Goal: Information Seeking & Learning: Check status

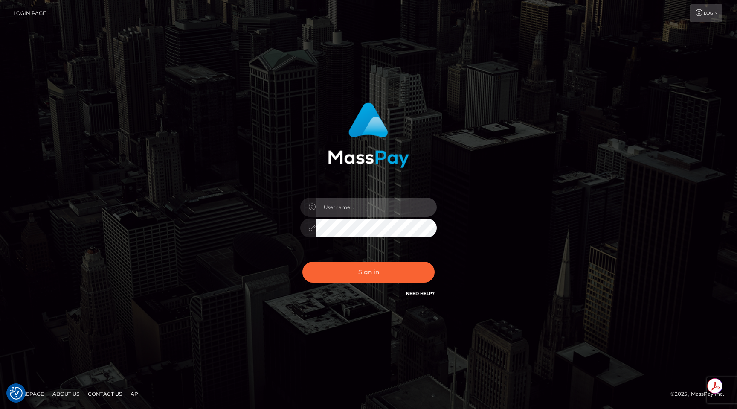
type input "egblue"
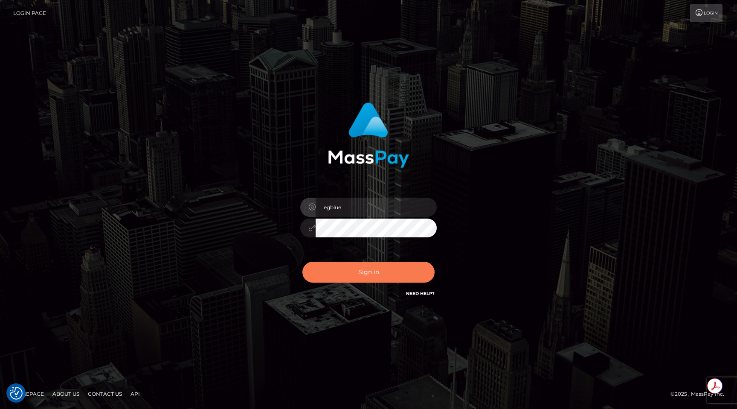
click at [363, 280] on button "Sign in" at bounding box center [369, 272] width 132 height 21
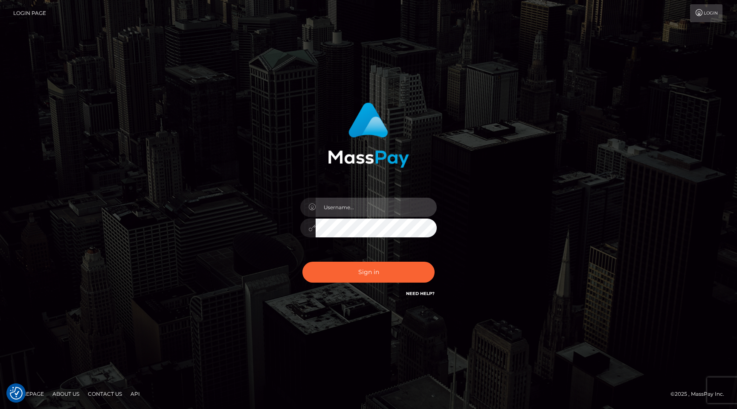
type input "egblue"
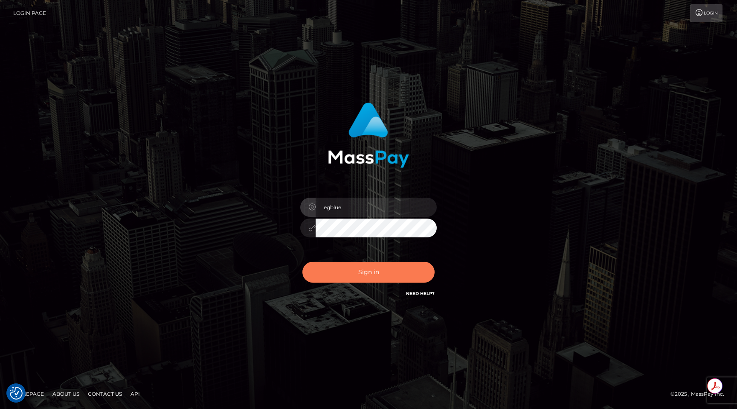
click at [363, 280] on button "Sign in" at bounding box center [369, 272] width 132 height 21
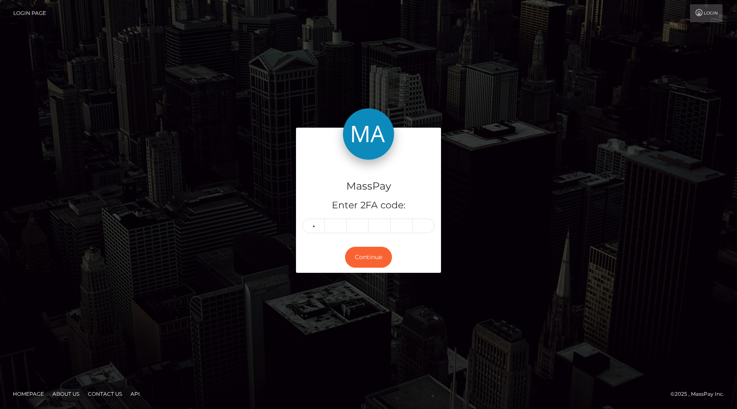
type input "6"
type input "8"
type input "4"
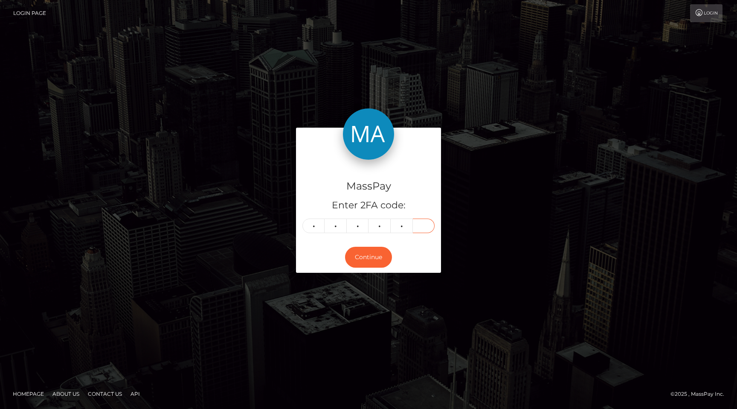
type input "5"
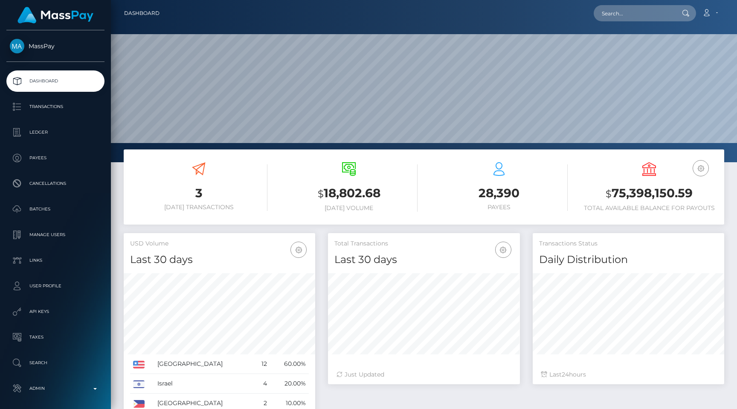
scroll to position [151, 192]
click at [83, 110] on p "Transactions" at bounding box center [55, 106] width 91 height 13
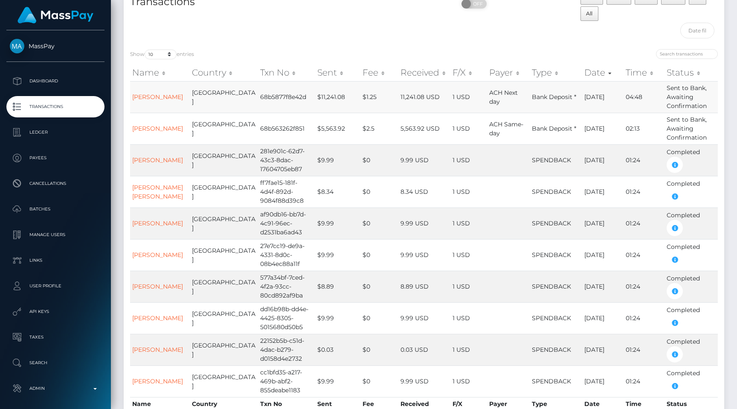
scroll to position [54, 0]
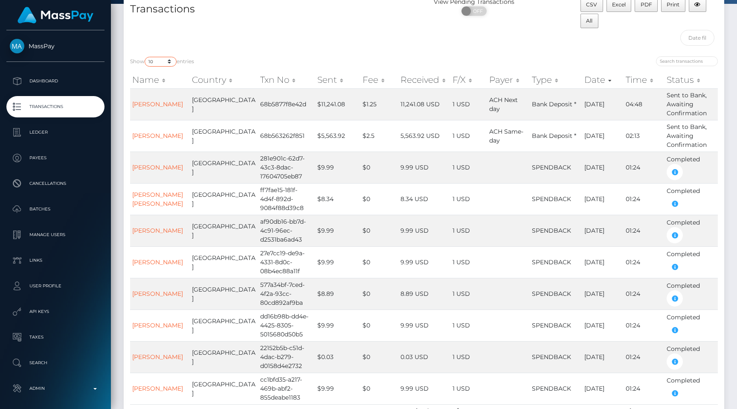
click at [164, 61] on select "10 25 50 100 250 500 1,000 3,500 All" at bounding box center [161, 62] width 32 height 10
select select "100"
click at [146, 57] on select "10 25 50 100 250 500 1,000 3,500 All" at bounding box center [161, 62] width 32 height 10
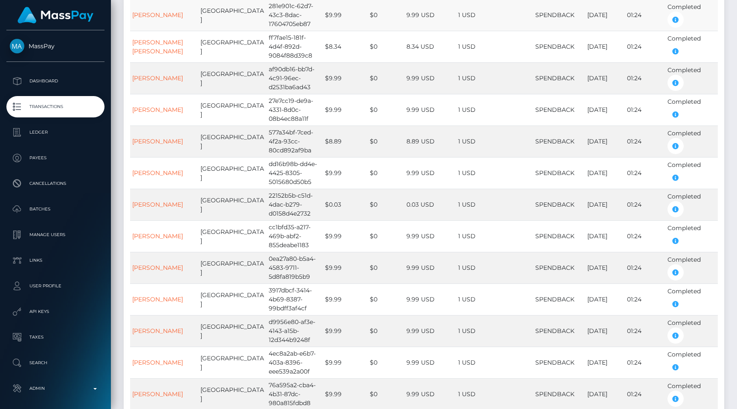
scroll to position [0, 0]
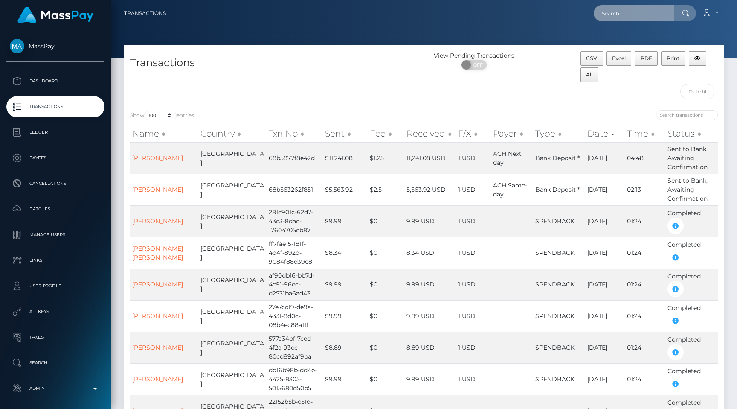
click at [649, 8] on input "text" at bounding box center [634, 13] width 80 height 16
paste input "media.getAsJsonObject().getAsJsonPrimitive("region").getAsBoolean()"
type input "media.getAsJsonObject().getAsJsonPrimitive("region").getAsBoolean()"
paste input "4893a0d9-85dc-11f0-8023-0266f44cc279"
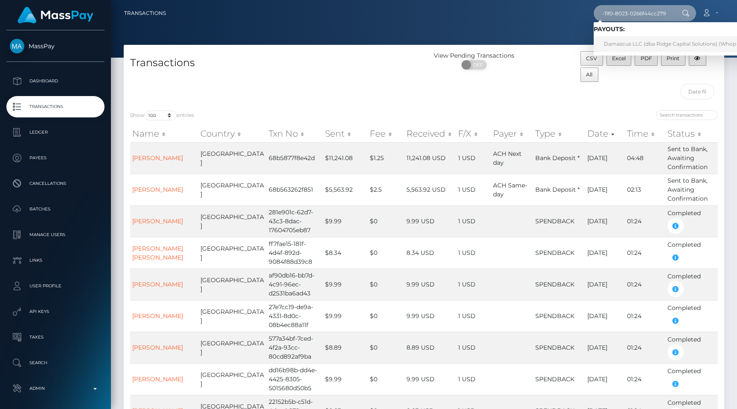
type input "4893a0d9-85dc-11f0-8023-0266f44cc279"
click at [610, 42] on link "Damascus LLC (dba Ridge Capital Solutions) (Whop Inc - )" at bounding box center [678, 44] width 169 height 16
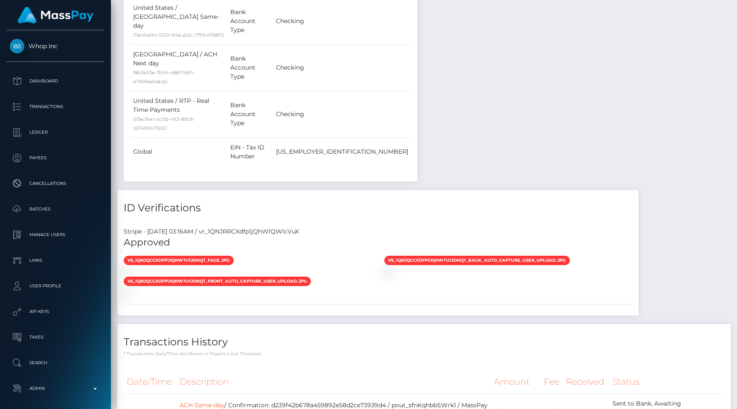
scroll to position [102, 192]
click at [236, 227] on div "Stripe - July 24, 2025 03:16AM / vr_1QNJRRCXdfp1jQhWlQWlcVuX" at bounding box center [378, 231] width 522 height 9
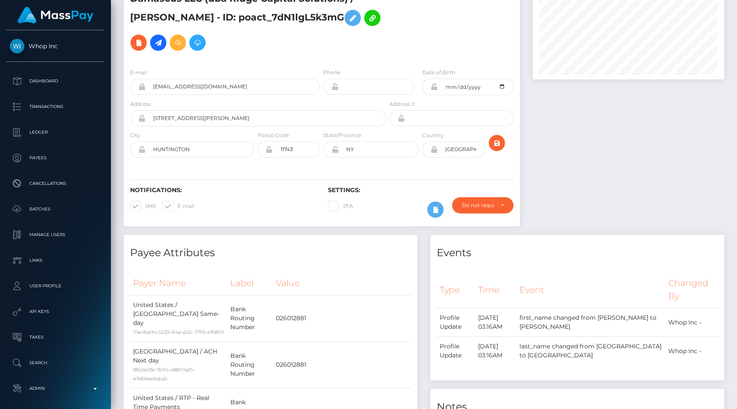
scroll to position [0, 0]
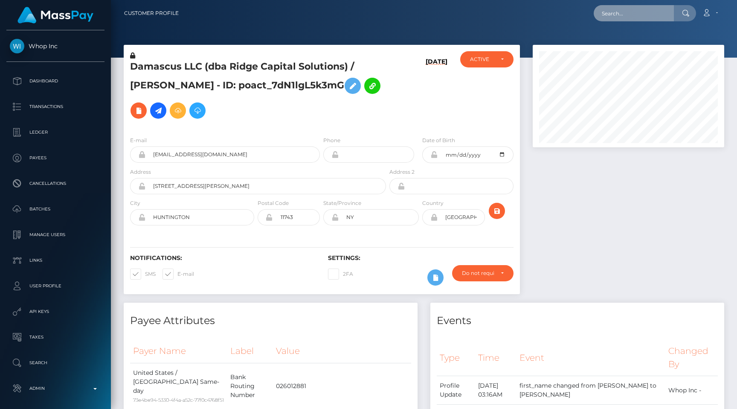
click at [634, 12] on input "text" at bounding box center [634, 13] width 80 height 16
paste input "vr_1QNJRRCXdfp1jQhWlQWlcVuX"
drag, startPoint x: 637, startPoint y: 15, endPoint x: 457, endPoint y: -30, distance: 185.6
type input "vr_1QNJRRCXdfp1jQhWlQWlcVuX"
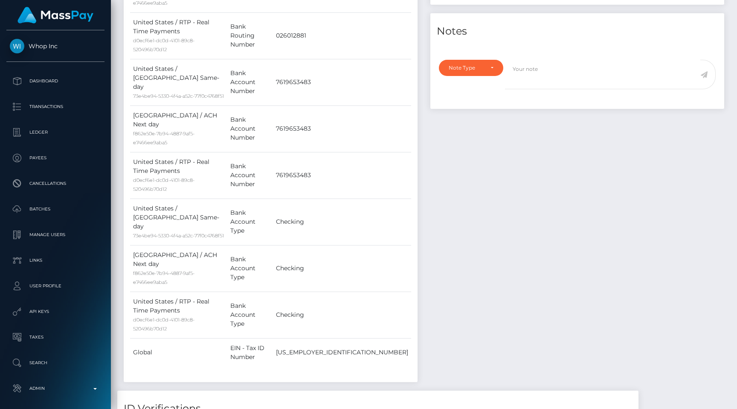
scroll to position [446, 0]
copy div "vr_1QNJRRCXdfp1jQhWlQWlcVuX"
click at [412, 142] on div "Payer Name Label Value United States / ACH Same-day 73e4be94-5330-4f4a-a52c-77f…" at bounding box center [271, 133] width 294 height 492
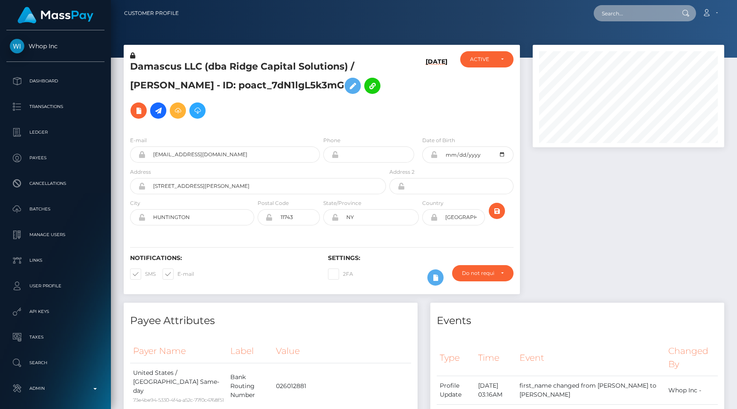
click at [641, 17] on input "text" at bounding box center [634, 13] width 80 height 16
paste input "0fbf2e29-673f-11f0-b1fb-02a8c2768cb9"
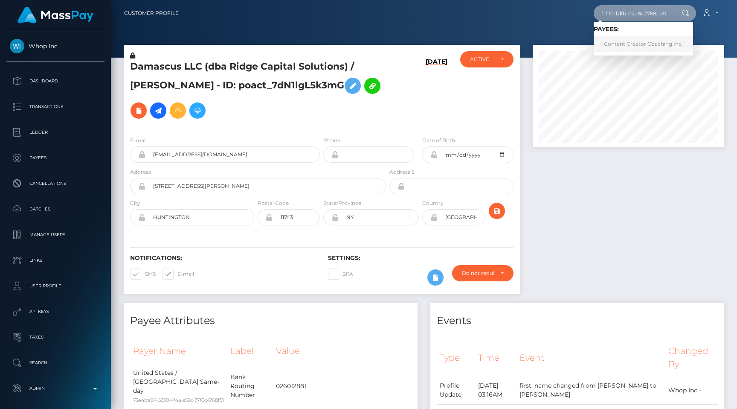
type input "0fbf2e29-673f-11f0-b1fb-02a8c2768cb9"
click at [637, 42] on link "Content Creator Coaching Inc." at bounding box center [643, 44] width 99 height 16
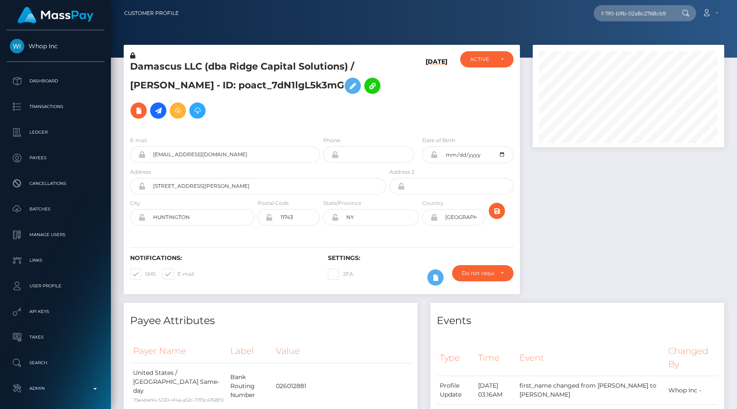
scroll to position [0, 0]
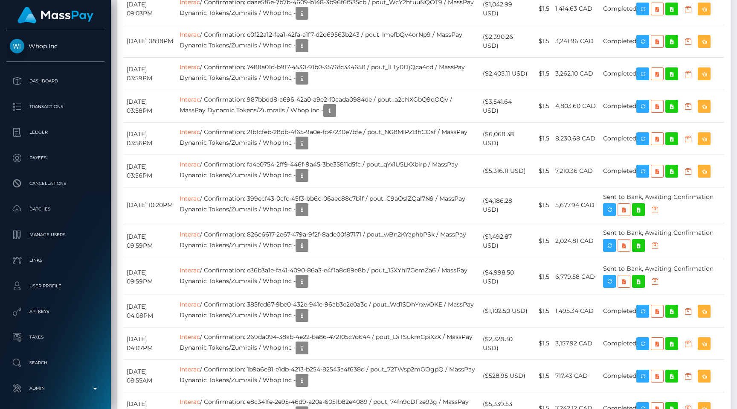
scroll to position [1180, 0]
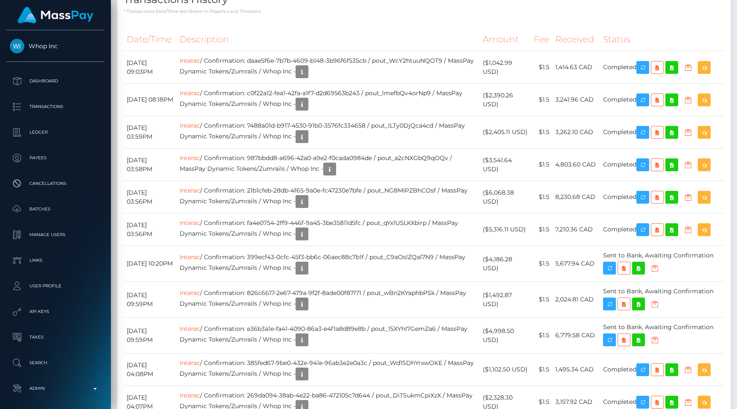
click at [414, 15] on p "* Transactions date/time are shown in payee's local timezone" at bounding box center [424, 11] width 601 height 6
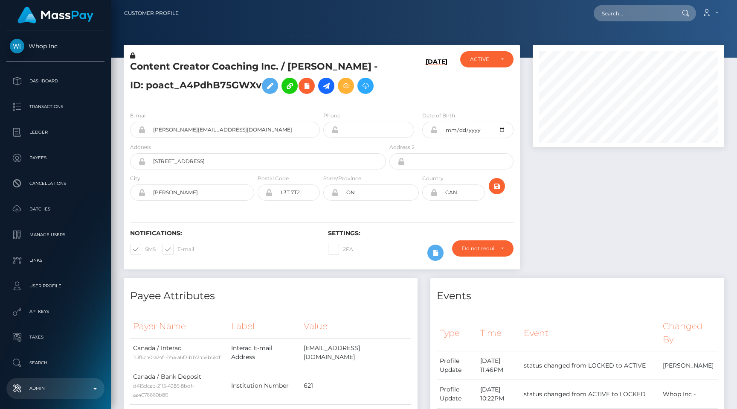
click at [53, 388] on p "Admin" at bounding box center [55, 388] width 91 height 13
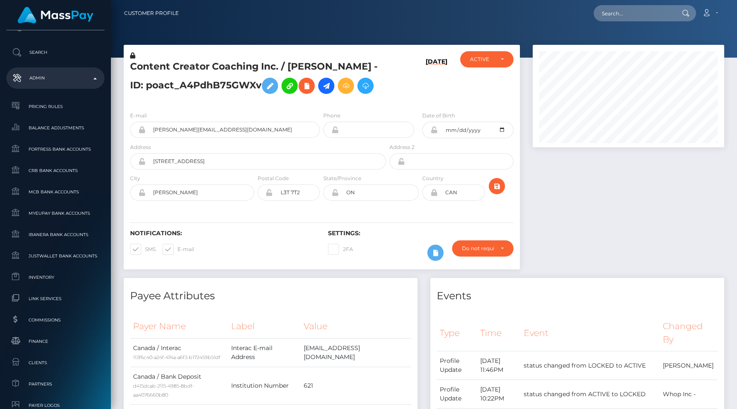
scroll to position [498, 0]
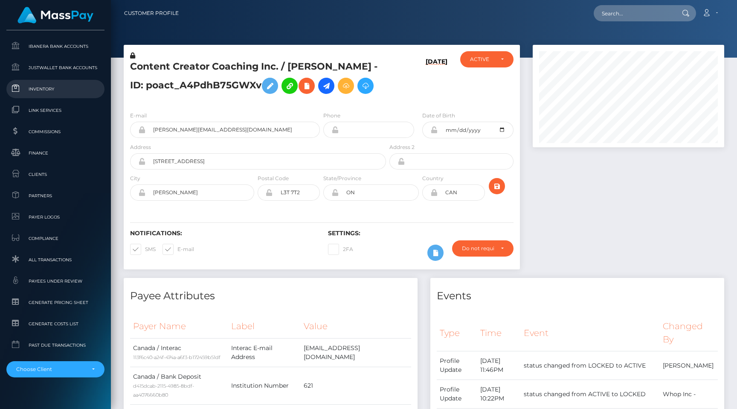
click at [57, 82] on link "Inventory" at bounding box center [55, 89] width 98 height 18
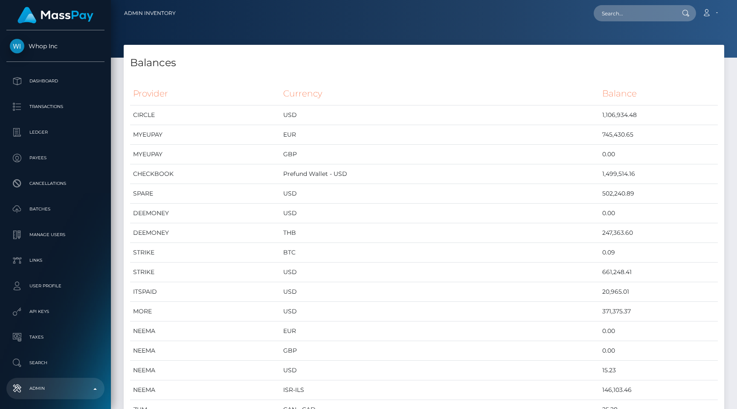
scroll to position [3989, 601]
click at [440, 162] on td "GBP" at bounding box center [439, 155] width 319 height 20
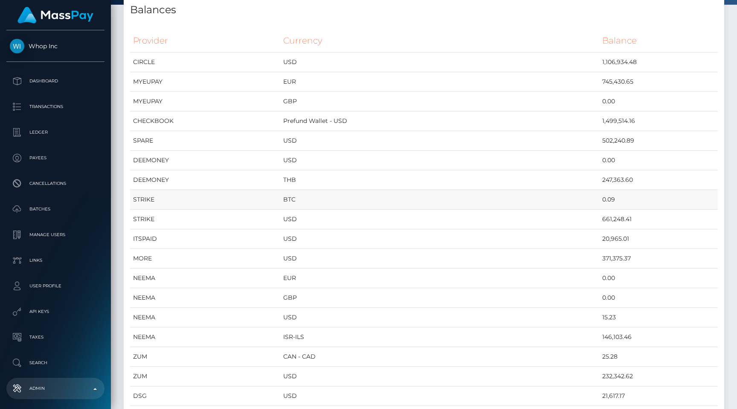
scroll to position [0, 0]
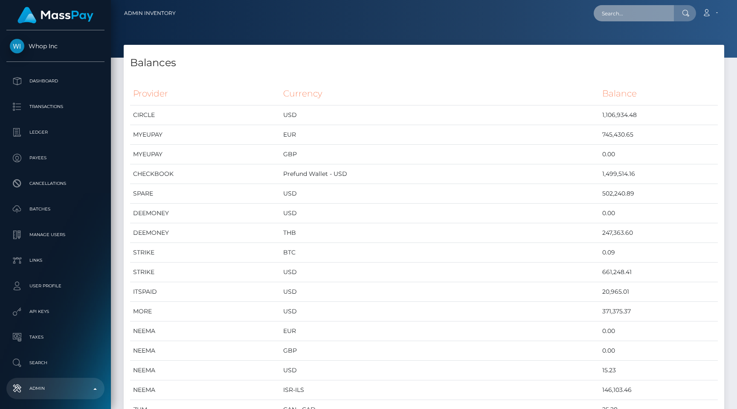
click at [622, 13] on input "text" at bounding box center [634, 13] width 80 height 16
paste input "pout_VS5hHc84kIciu"
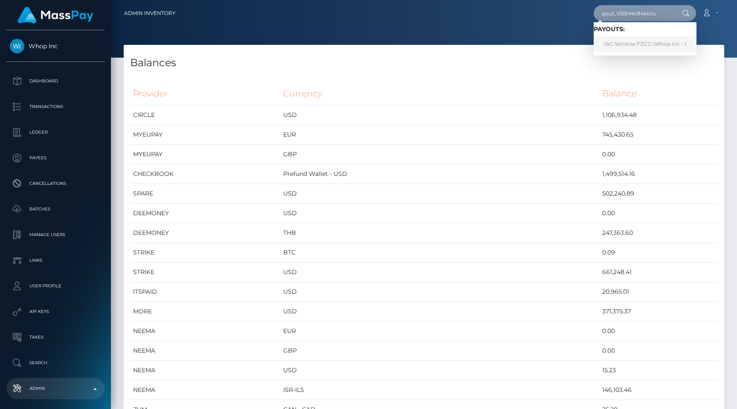
type input "pout_VS5hHc84kIciu"
click at [641, 39] on link "IAG Services FZCO (Whop Inc - )" at bounding box center [645, 44] width 103 height 16
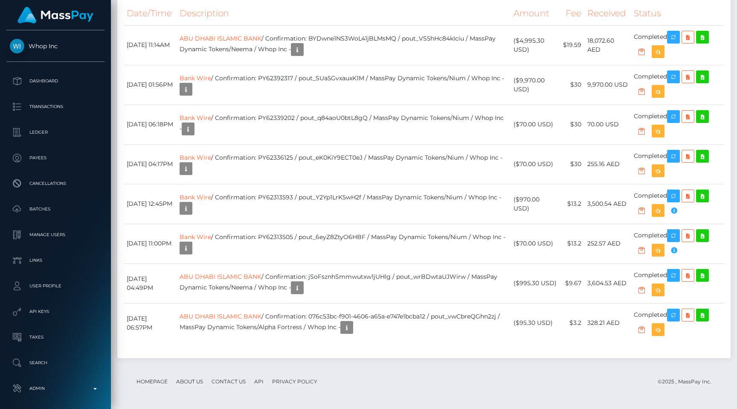
scroll to position [942, 0]
click at [423, 210] on td "Bank Wire / Confirmation: PY62313593 / pout_Y2Yp1LrK5wH2f / MassPay Dynamic Tok…" at bounding box center [344, 204] width 334 height 40
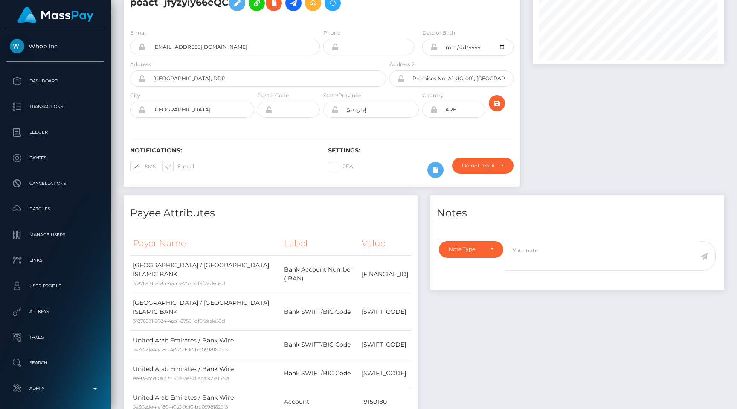
scroll to position [0, 0]
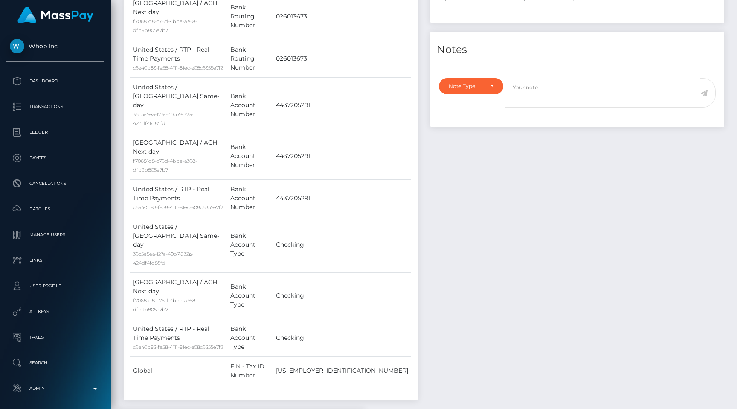
scroll to position [457, 0]
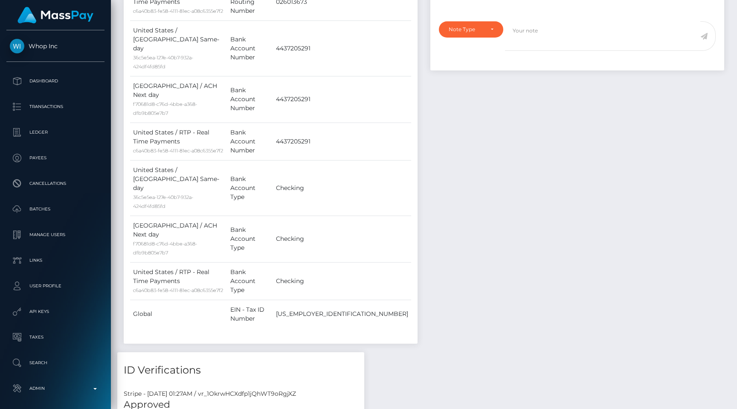
click at [264, 389] on div "Stripe - [DATE] 01:27AM / vr_1OkrwHCXdfp1jQhWT9oRgjXZ" at bounding box center [240, 393] width 247 height 9
copy div "vr_1OkrwHCXdfp1jQhWT9oRgjXZ"
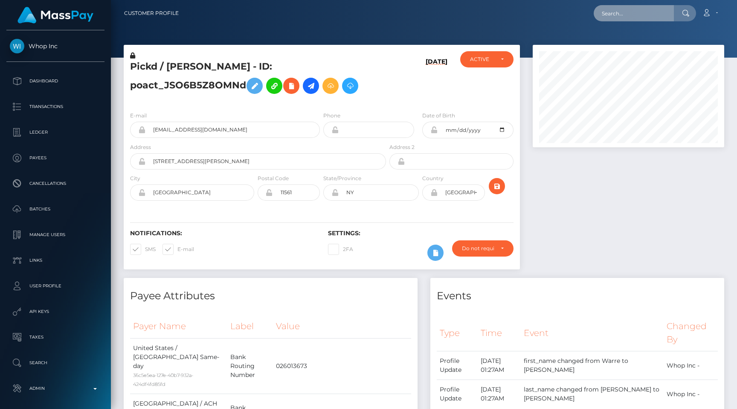
click at [622, 13] on input "text" at bounding box center [634, 13] width 80 height 16
paste input "ec2f5c2f-6832-11f0-a026-06178c1a380f"
type input "ec2f5c2f-6832-11f0-a026-06178c1a380f"
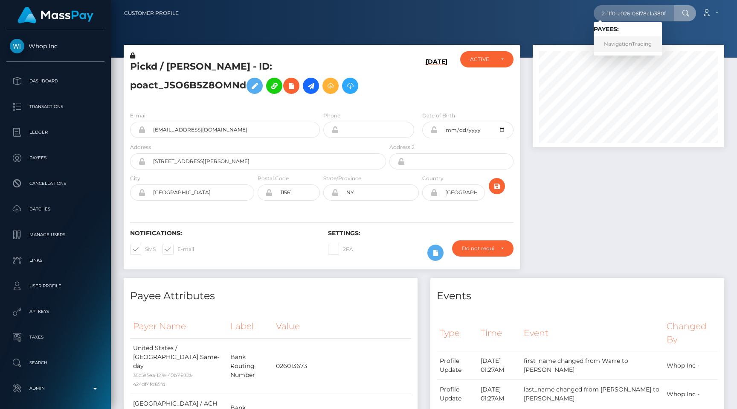
click at [629, 37] on link "NavigationTrading" at bounding box center [628, 44] width 68 height 16
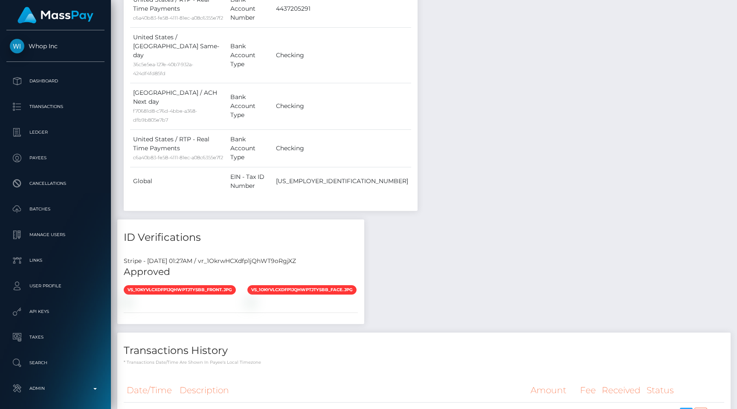
scroll to position [712, 0]
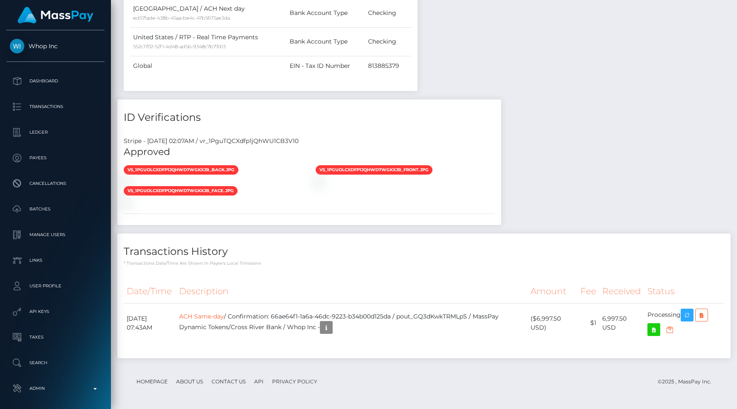
scroll to position [102, 192]
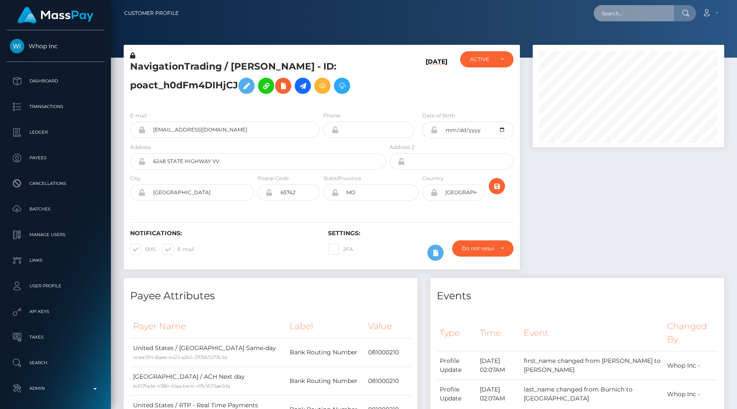
click at [631, 16] on input "text" at bounding box center [634, 13] width 80 height 16
paste input "91cc06d1-9e59-4212-b80a-a98792a091f8"
click at [611, 7] on input "91cc06d1-9e59-4212-b80a-a98792a091f8" at bounding box center [634, 13] width 80 height 16
paste input "z89IyAUlSCe-URwpuVWs4A"
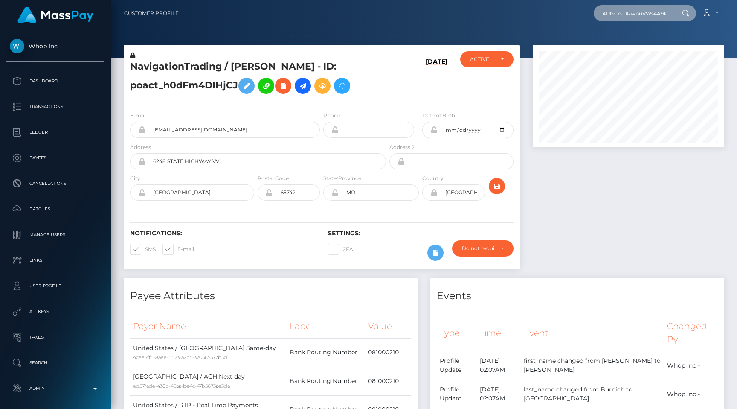
paste input "text"
paste input "6MBXyA2yT2iUrCzPr4u7dg"
paste input "deaa993b-42e4-4370-aba5-723eab263bdb"
click at [632, 14] on input "deaa993b-42e4-4370-aba5-723eab263bdb" at bounding box center [634, 13] width 80 height 16
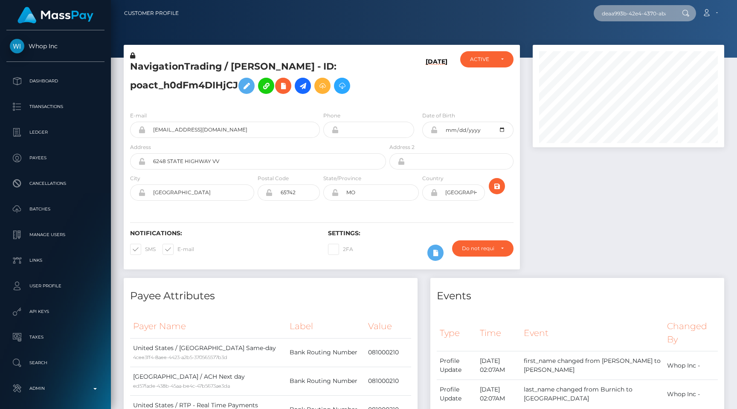
paste input "25b32d89-83a1-11f0-8023-0266f44cc279"
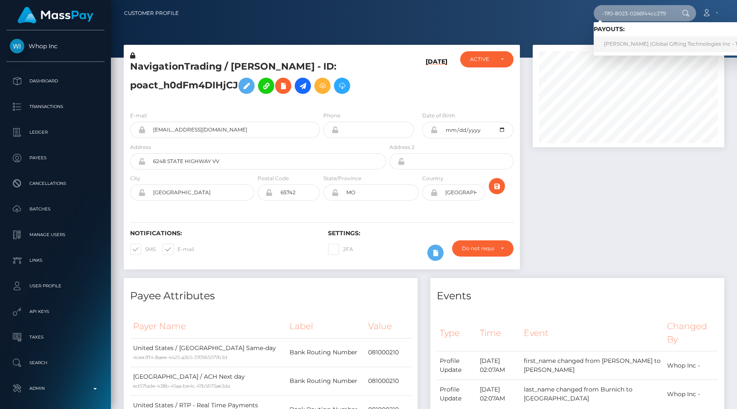
type input "25b32d89-83a1-11f0-8023-0266f44cc279"
click at [622, 42] on link "BATUHAN ÖZEN (Global Gifting Technologies Inc - Throne)" at bounding box center [680, 44] width 172 height 16
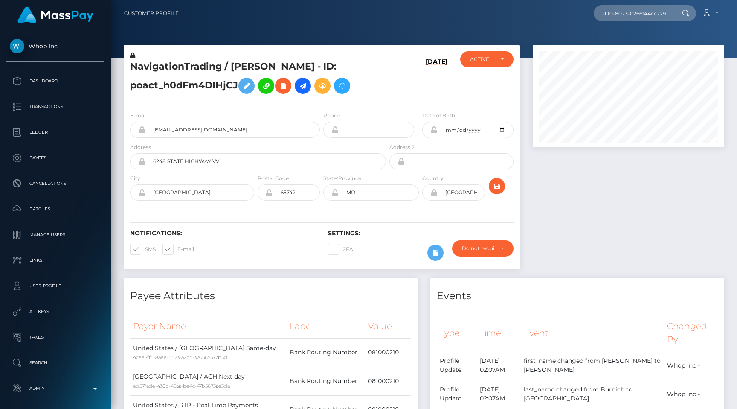
scroll to position [0, 0]
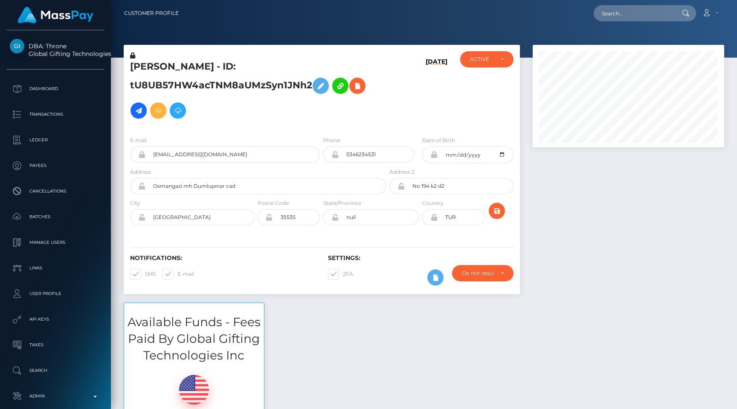
scroll to position [102, 192]
click at [316, 87] on button at bounding box center [321, 86] width 16 height 16
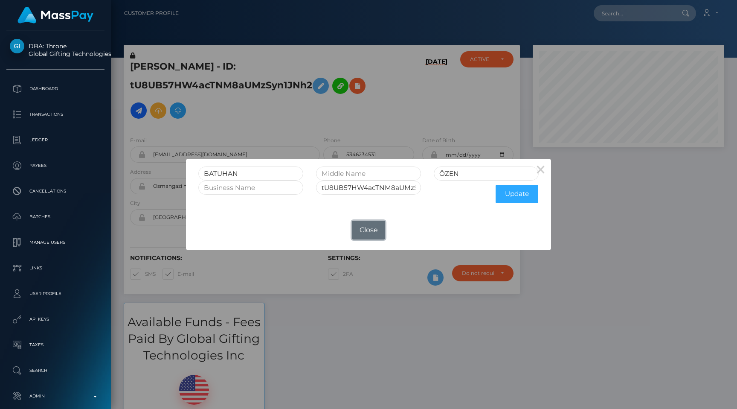
click at [370, 230] on button "Close" at bounding box center [368, 230] width 33 height 19
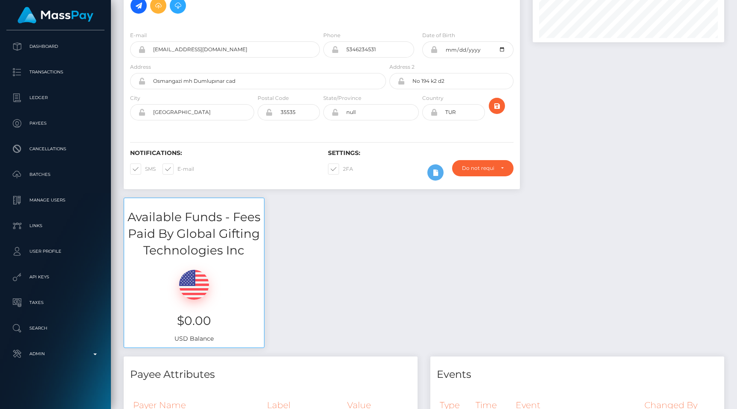
scroll to position [177, 0]
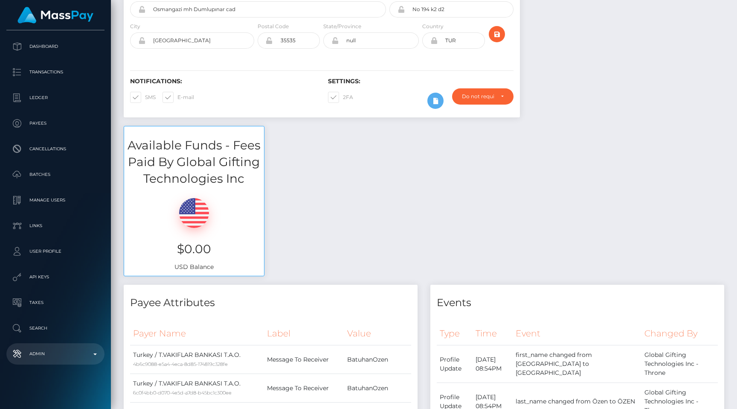
click at [37, 355] on p "Admin" at bounding box center [55, 353] width 91 height 13
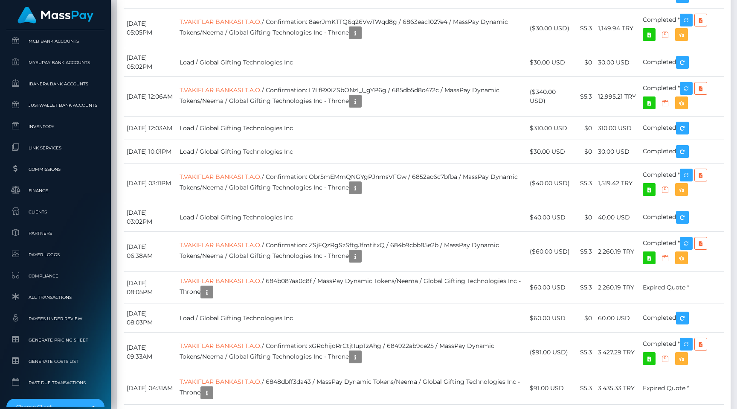
scroll to position [519, 0]
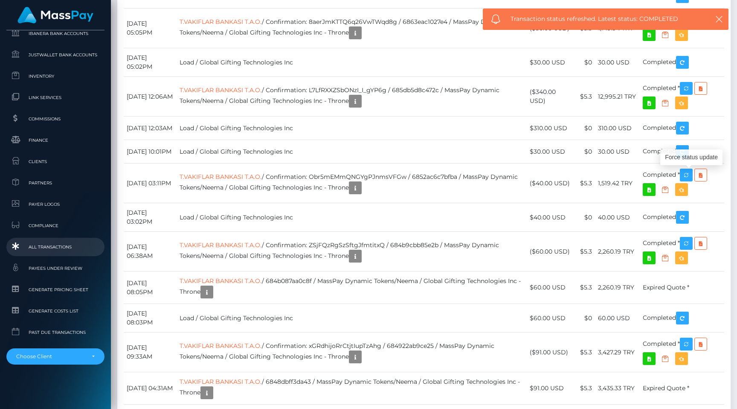
click at [55, 254] on link "All Transactions" at bounding box center [55, 247] width 98 height 18
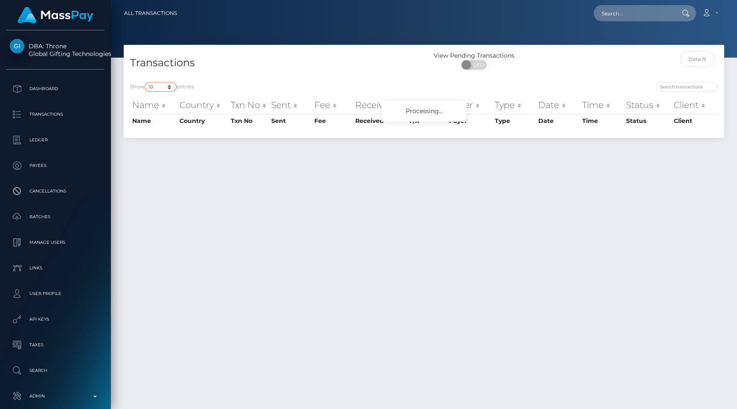
click at [164, 87] on select "10 25 50 100 250 500 1,000 3,500 All" at bounding box center [161, 87] width 32 height 10
select select "250"
click at [146, 82] on select "10 25 50 100 250 500 1,000 3,500 All" at bounding box center [161, 87] width 32 height 10
click at [329, 73] on div "Transactions" at bounding box center [274, 63] width 300 height 24
click at [223, 12] on div "Loading... Loading... Account Edit Profile Logout" at bounding box center [454, 13] width 540 height 18
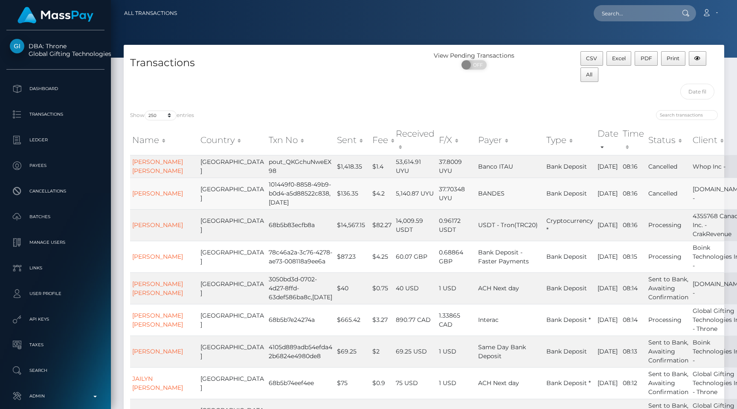
click at [370, 191] on td "$4.2" at bounding box center [381, 194] width 23 height 32
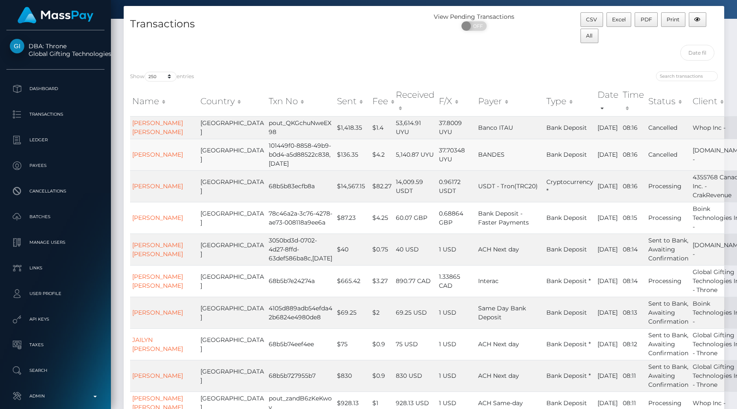
scroll to position [44, 0]
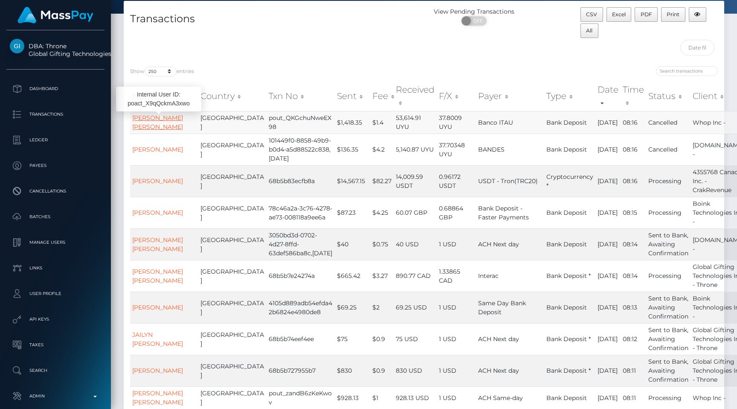
click at [150, 125] on link "CRISTIAN DAMIAN CORREA TELIZ" at bounding box center [157, 122] width 51 height 17
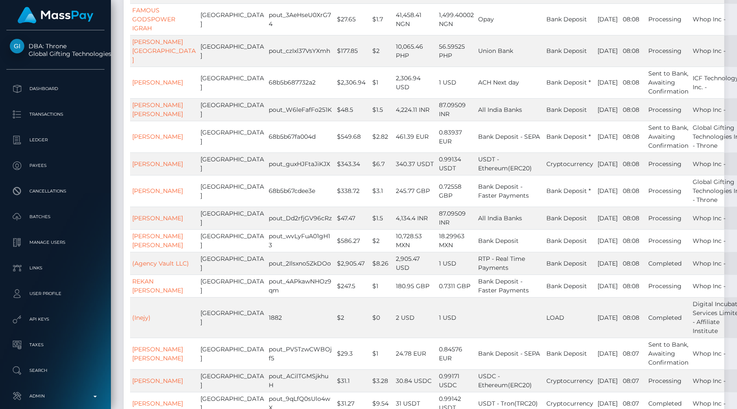
scroll to position [0, 0]
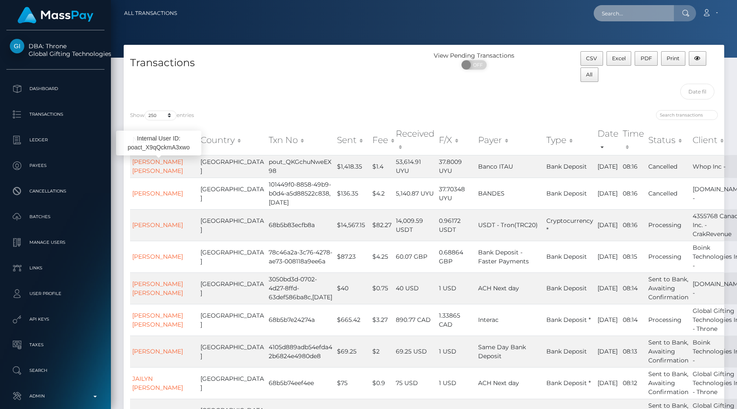
click at [621, 12] on input "text" at bounding box center [634, 13] width 80 height 16
paste input "77146459"
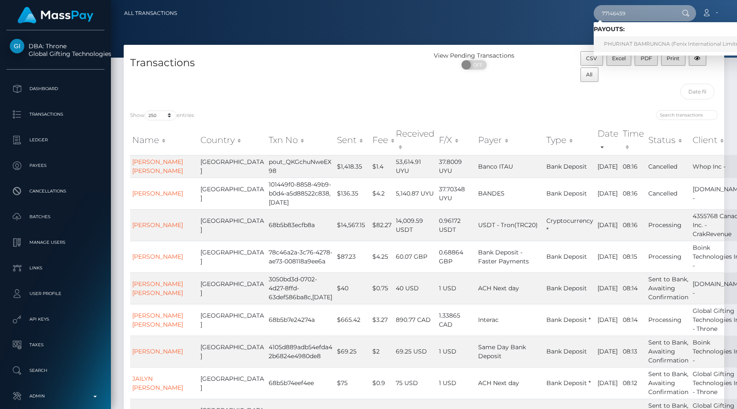
type input "77146459"
click at [636, 47] on link "PHURINAT BAMRUNGNA (Fenix International Limited - )" at bounding box center [676, 44] width 165 height 16
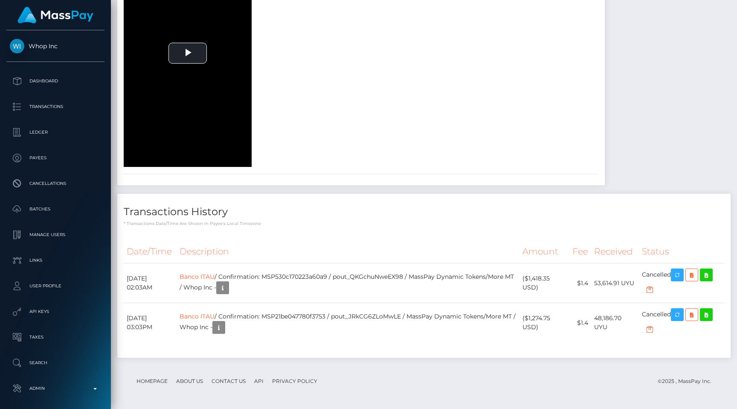
scroll to position [1393, 0]
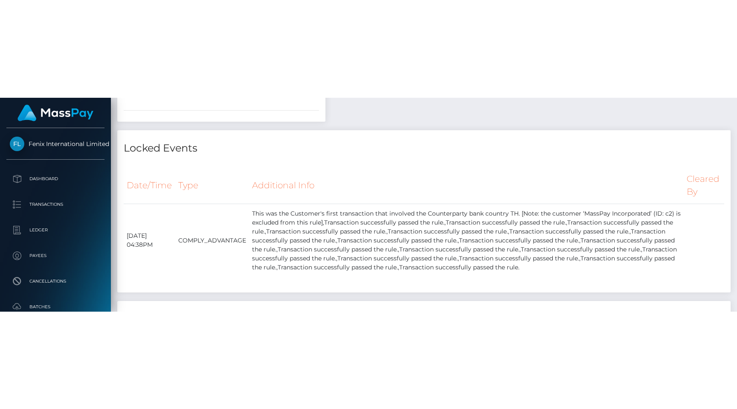
scroll to position [3143, 0]
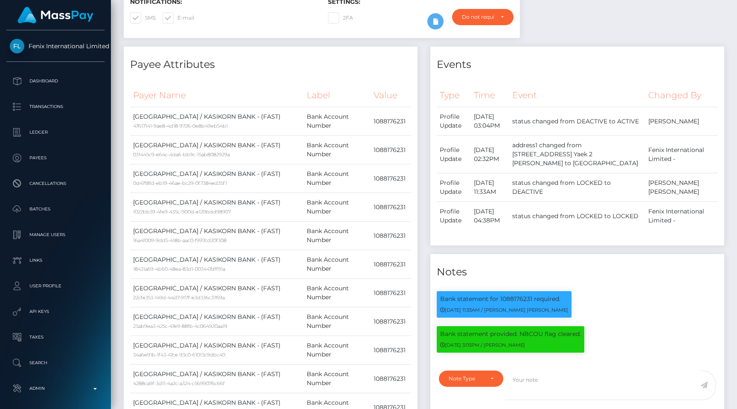
scroll to position [0, 0]
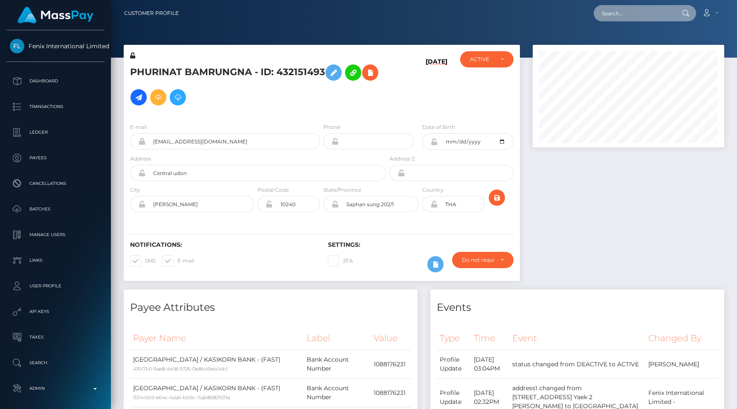
click at [630, 14] on input "text" at bounding box center [634, 13] width 80 height 16
paste input "pout_zbl6vdc7xDEDV"
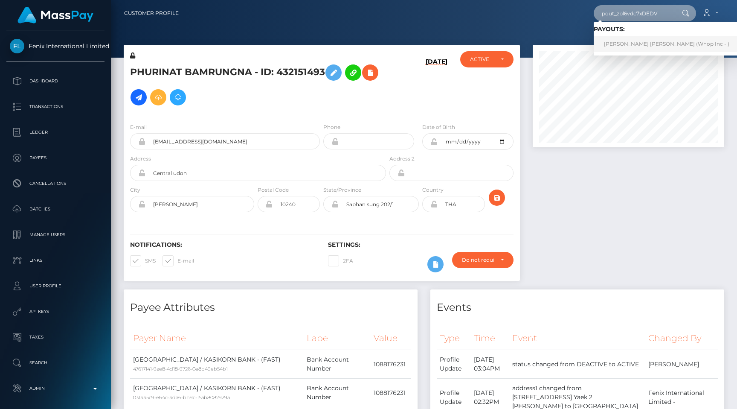
type input "pout_zbl6vdc7xDEDV"
click at [638, 41] on link "ÁLVARO SEBASTIÁN QUEVEDO DAROCH (Whop Inc - )" at bounding box center [667, 44] width 146 height 16
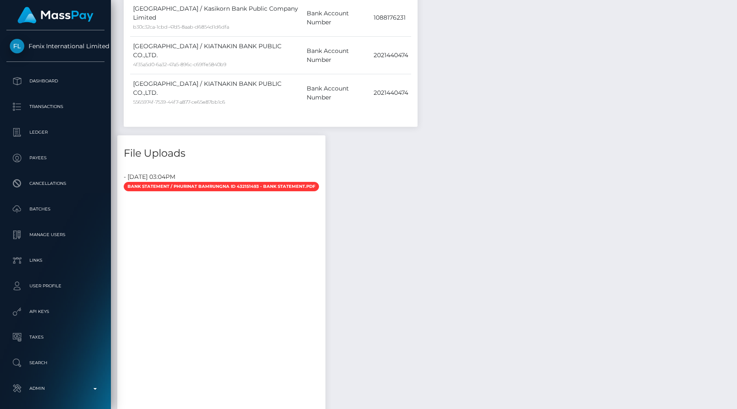
scroll to position [2932, 0]
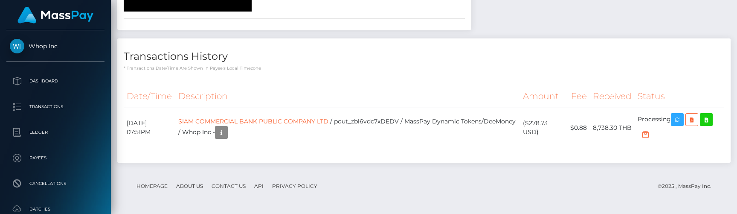
scroll to position [1337, 0]
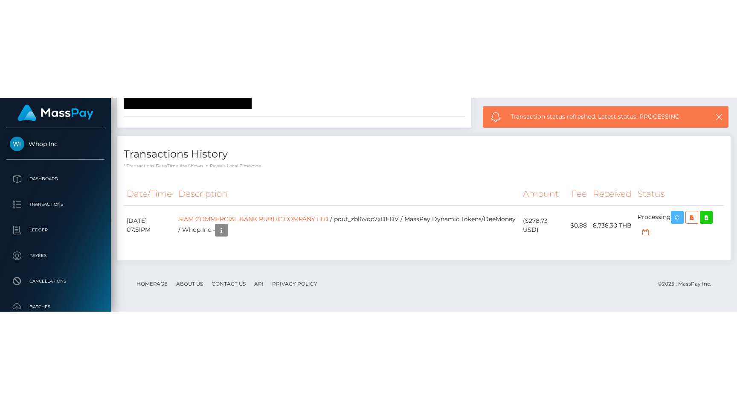
scroll to position [1142, 0]
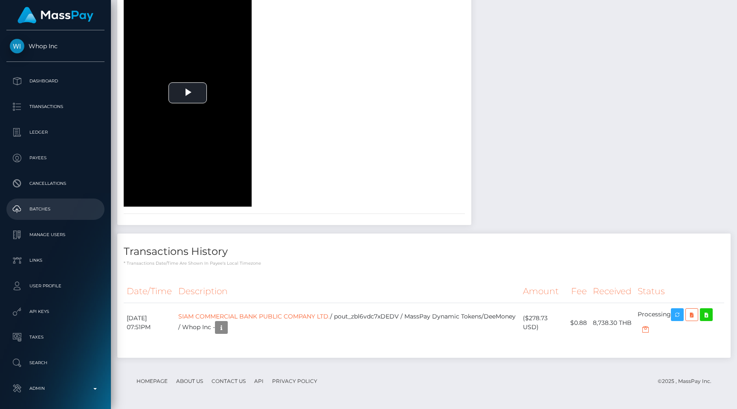
scroll to position [35, 0]
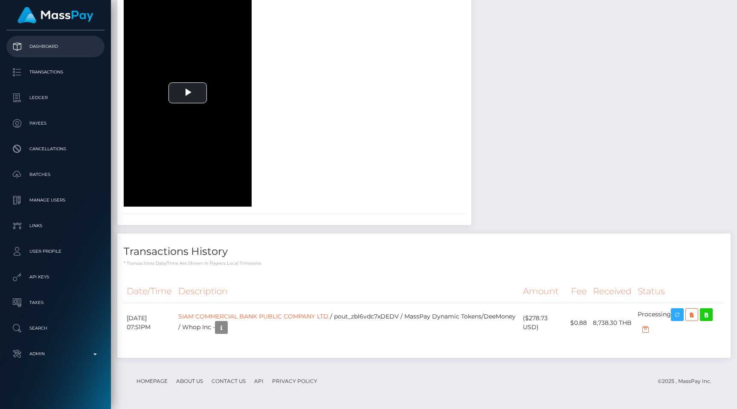
click at [50, 50] on p "Dashboard" at bounding box center [55, 46] width 91 height 13
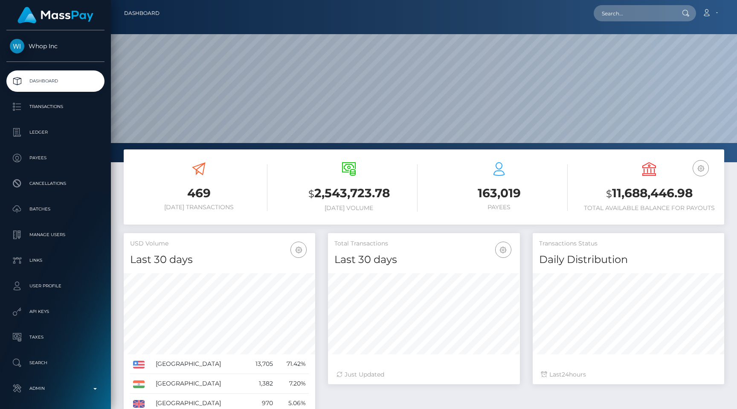
scroll to position [151, 192]
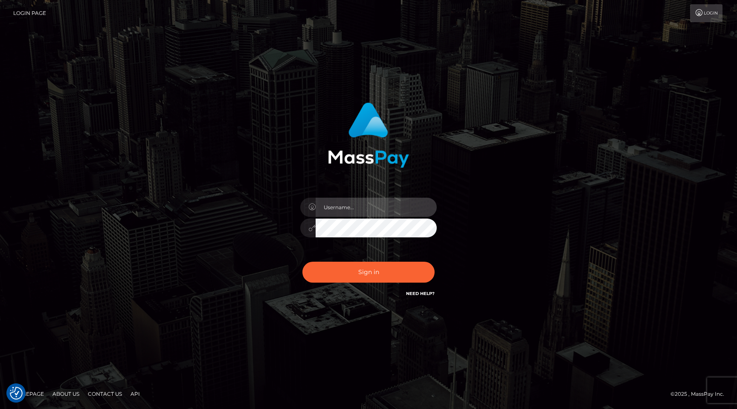
type input "egblue"
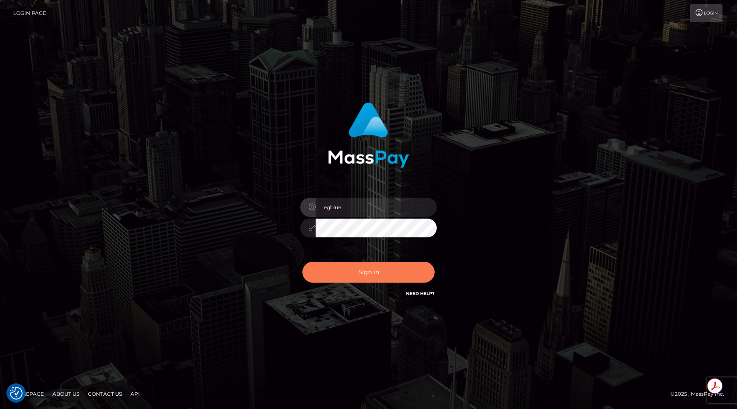
click at [397, 268] on button "Sign in" at bounding box center [369, 272] width 132 height 21
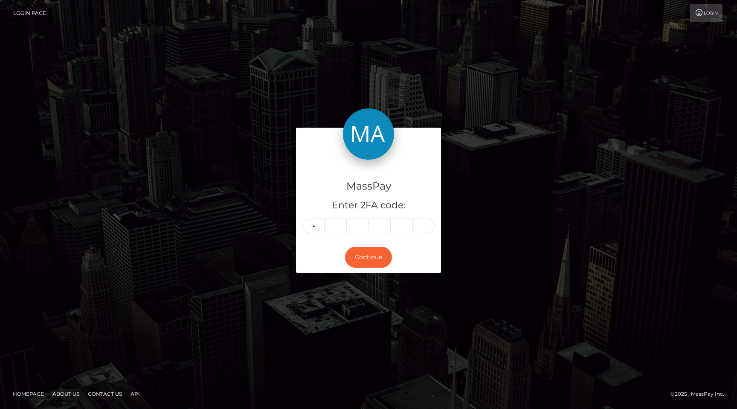
type input "6"
type input "9"
type input "7"
type input "0"
type input "3"
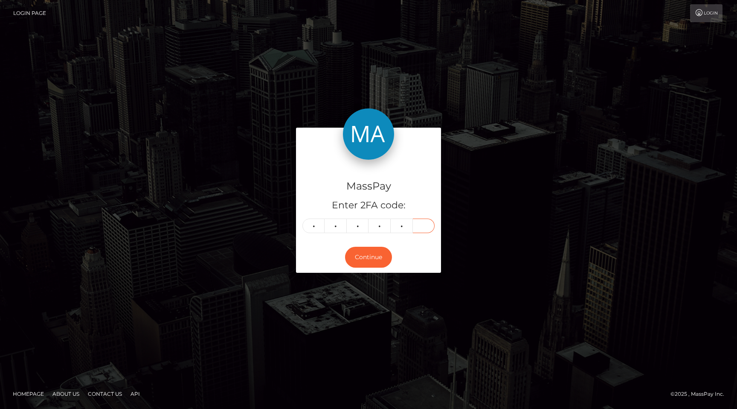
type input "3"
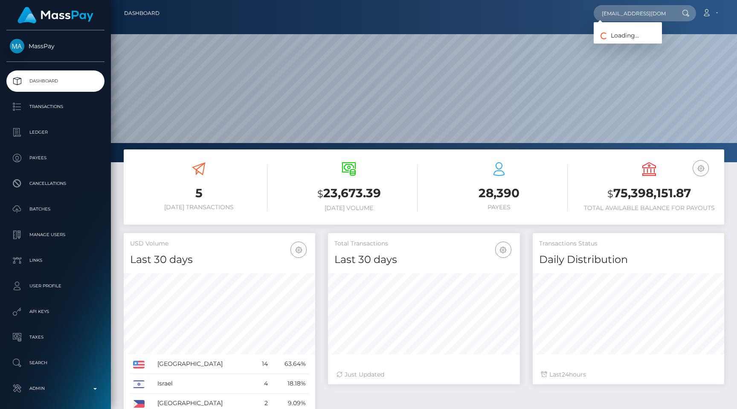
scroll to position [151, 192]
type input "[EMAIL_ADDRESS][DOMAIN_NAME]"
click at [636, 37] on link "[PERSON_NAME]" at bounding box center [628, 44] width 68 height 16
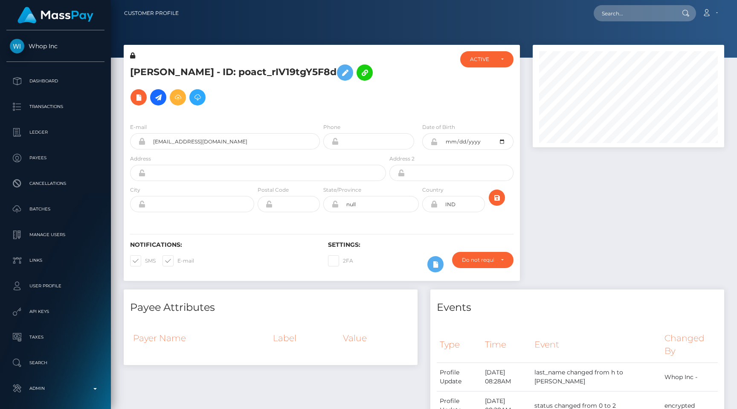
scroll to position [484, 0]
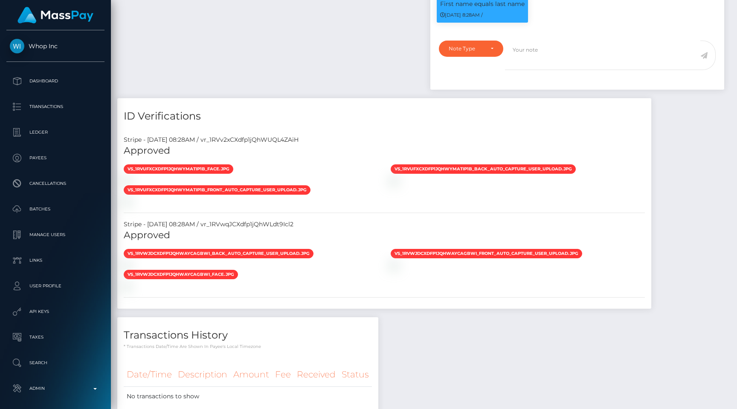
click at [274, 137] on div "Stripe - [DATE] 08:28AM / vr_1RVv2xCXdfp1jQhWUQL4ZAiH" at bounding box center [384, 139] width 534 height 9
copy div "vr_1RVv2xCXdfp1jQhWUQL4ZAiH"
click at [284, 223] on div "Stripe - [DATE] 08:28AM / vr_1RVwqJCXdfp1jQhWLdt9Icl2" at bounding box center [384, 224] width 534 height 9
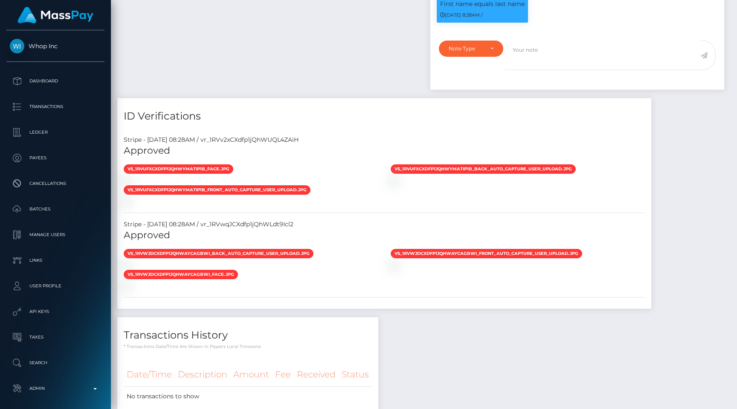
copy div "vr_1RVwqJCXdfp1jQhWLdt9Icl2"
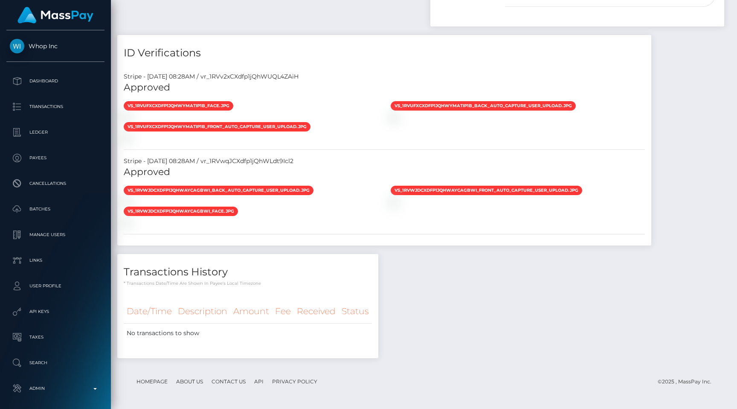
scroll to position [102, 192]
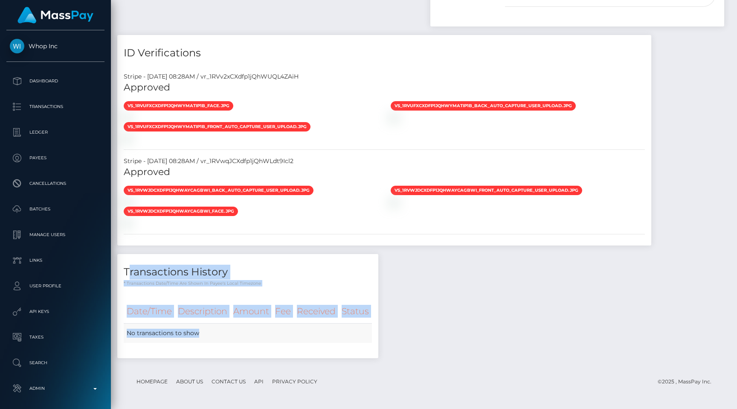
drag, startPoint x: 123, startPoint y: 272, endPoint x: 235, endPoint y: 337, distance: 129.3
click at [235, 337] on div "Transactions History * Transactions date/time are shown in payee's local timezo…" at bounding box center [247, 306] width 261 height 104
click at [235, 337] on td "No transactions to show" at bounding box center [248, 333] width 248 height 20
drag, startPoint x: 236, startPoint y: 335, endPoint x: 122, endPoint y: 267, distance: 131.9
click at [122, 267] on div "Transactions History * Transactions date/time are shown in payee's local timezo…" at bounding box center [247, 306] width 261 height 104
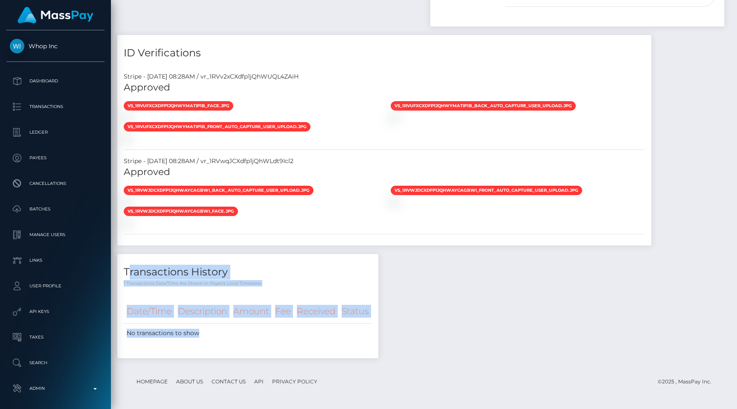
click at [122, 267] on div "Transactions History * Transactions date/time are shown in payee's local timezo…" at bounding box center [247, 270] width 261 height 33
drag, startPoint x: 122, startPoint y: 267, endPoint x: 365, endPoint y: 324, distance: 249.1
click at [365, 324] on div "Transactions History * Transactions date/time are shown in payee's local timezo…" at bounding box center [247, 306] width 261 height 104
click at [381, 332] on div "Transactions History * Transactions date/time are shown in payee's local timezo…" at bounding box center [248, 310] width 274 height 113
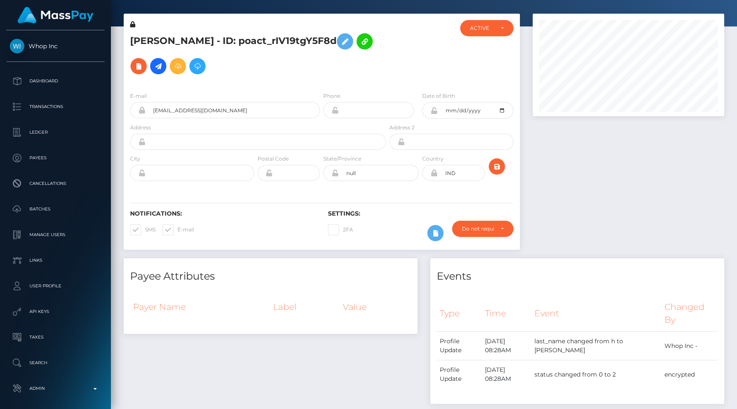
scroll to position [0, 0]
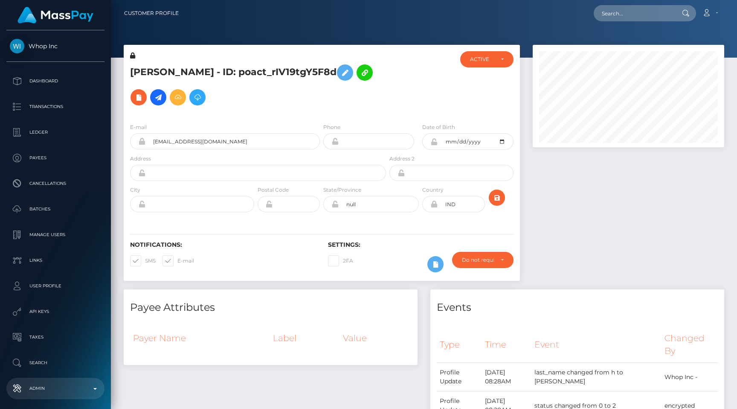
click at [65, 380] on link "Admin" at bounding box center [55, 388] width 98 height 21
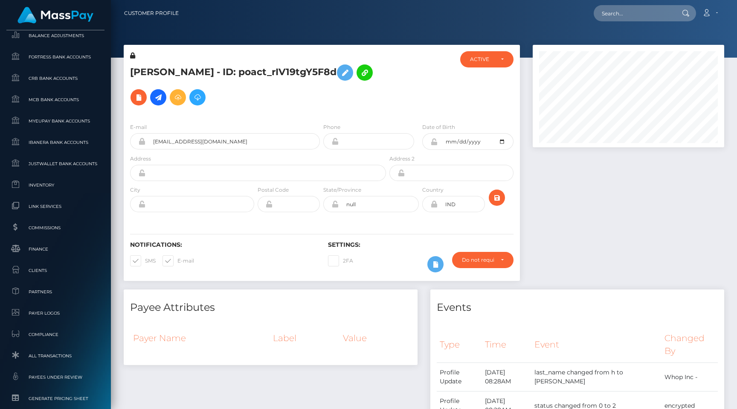
scroll to position [511, 0]
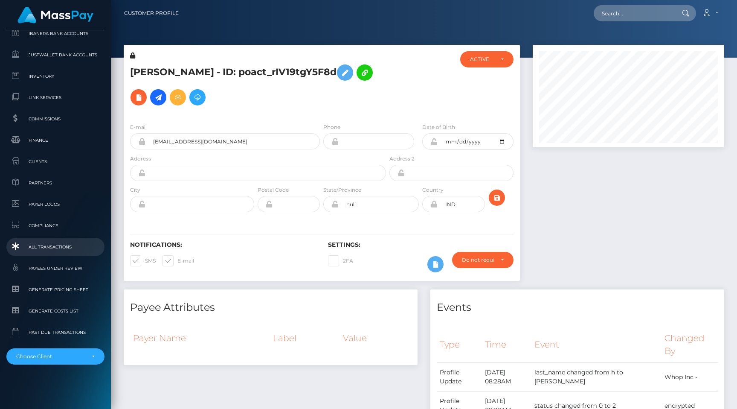
click at [44, 243] on span "All Transactions" at bounding box center [55, 247] width 91 height 10
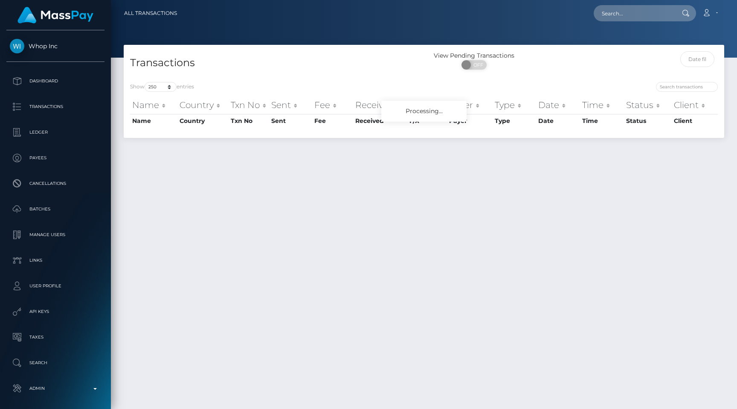
select select "250"
click at [336, 79] on div "Show 10 25 50 100 250 500 1,000 3,500 All entries Name Country Txn No Sent Fee …" at bounding box center [424, 107] width 601 height 62
click at [284, 41] on div at bounding box center [424, 29] width 626 height 58
click at [294, 54] on div "Transactions" at bounding box center [274, 63] width 300 height 24
click at [397, 30] on div at bounding box center [424, 29] width 626 height 58
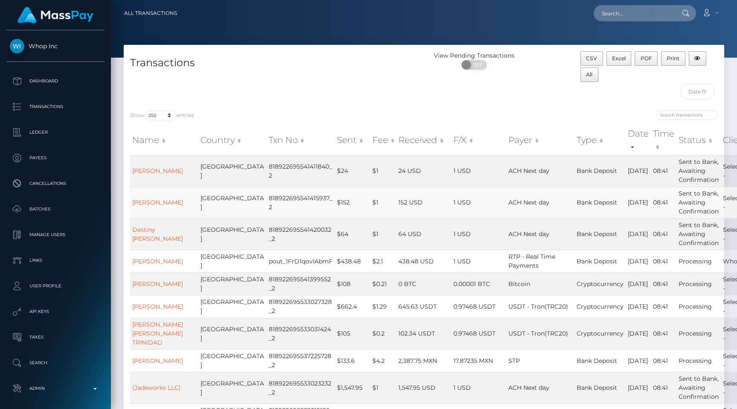
click at [335, 202] on td "$152" at bounding box center [352, 202] width 35 height 32
click at [677, 201] on td "Sent to Bank, Awaiting Confirmation" at bounding box center [699, 202] width 44 height 32
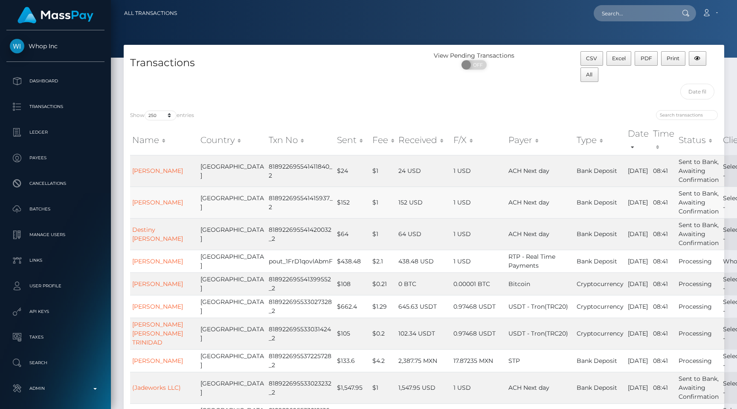
click at [677, 201] on td "Sent to Bank, Awaiting Confirmation" at bounding box center [699, 202] width 44 height 32
click at [651, 212] on td "08:41" at bounding box center [664, 202] width 26 height 32
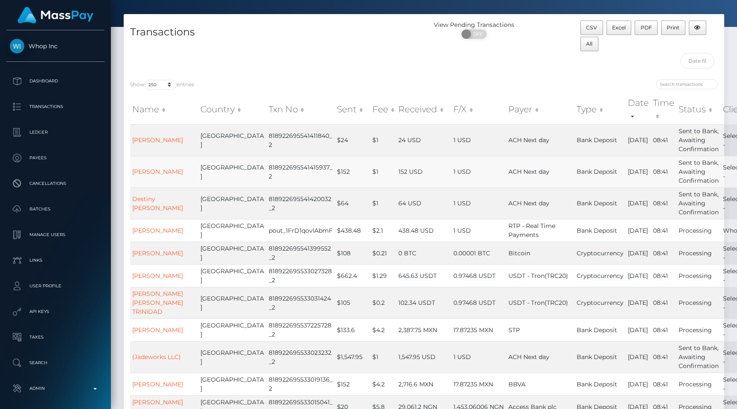
scroll to position [55, 0]
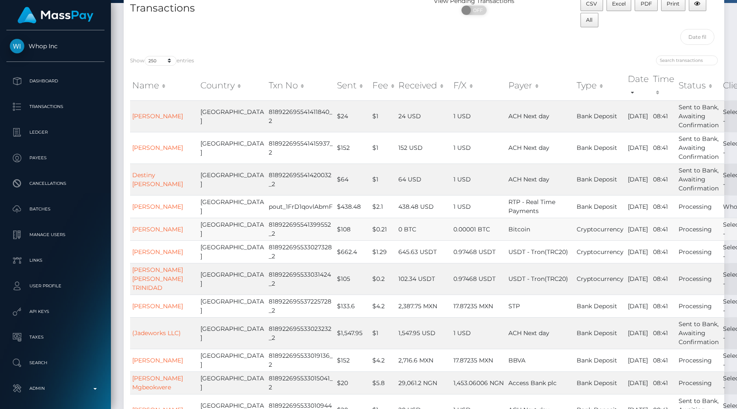
click at [507, 228] on td "Bitcoin" at bounding box center [541, 229] width 68 height 23
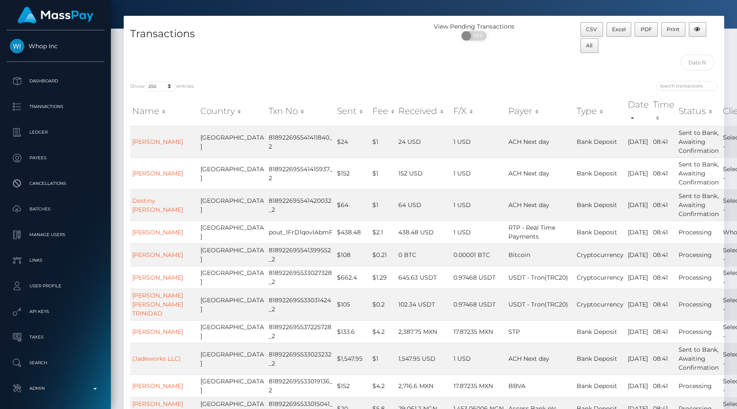
scroll to position [30, 0]
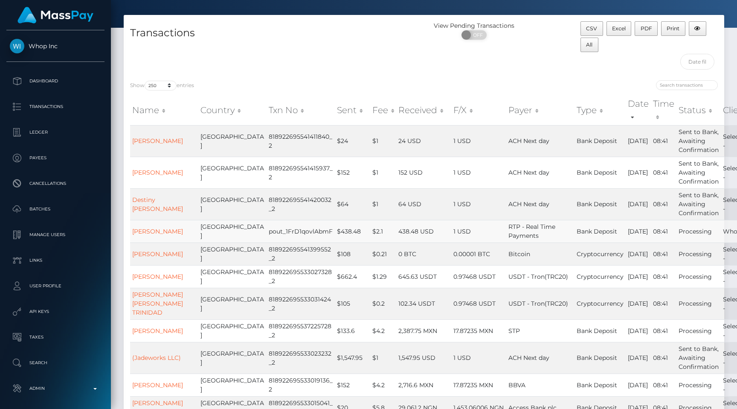
click at [283, 236] on td "pout_1FrD1qovlAbmF" at bounding box center [301, 231] width 68 height 23
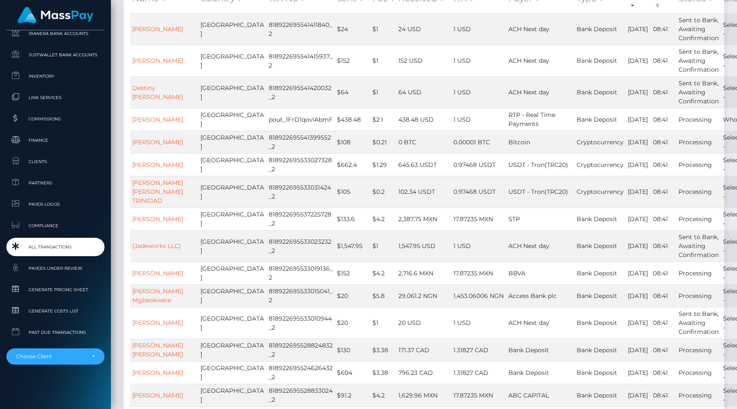
scroll to position [0, 0]
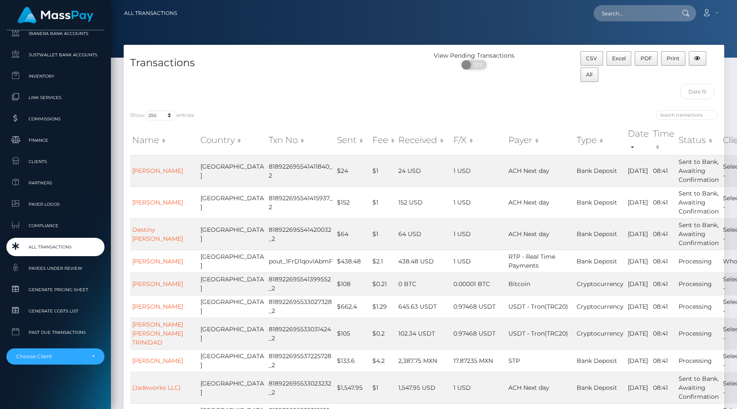
click at [401, 78] on div "Transactions" at bounding box center [274, 77] width 300 height 52
click at [364, 84] on div "Transactions" at bounding box center [274, 77] width 300 height 52
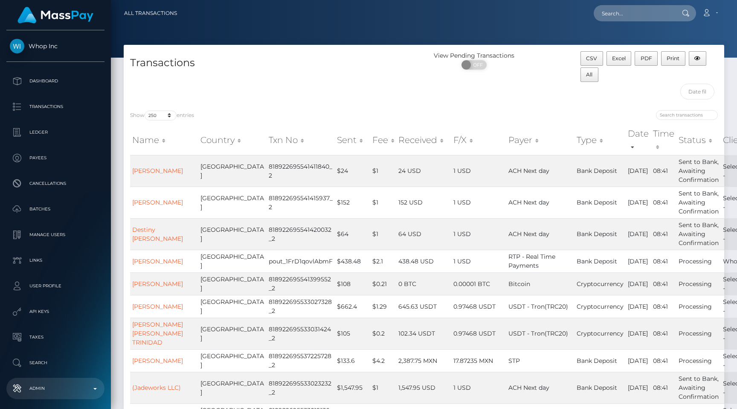
scroll to position [511, 0]
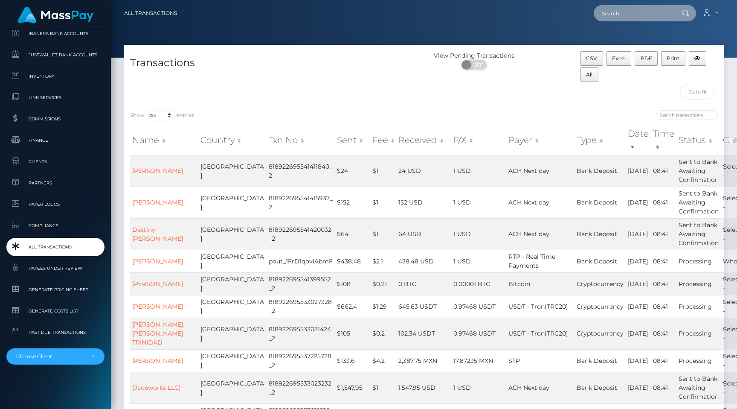
click at [633, 18] on input "text" at bounding box center [634, 13] width 80 height 16
paste input "f8a225fb-6839-11f0-a026-06178c1a380f"
type input "f8a225fb-6839-11f0-a026-06178c1a380f"
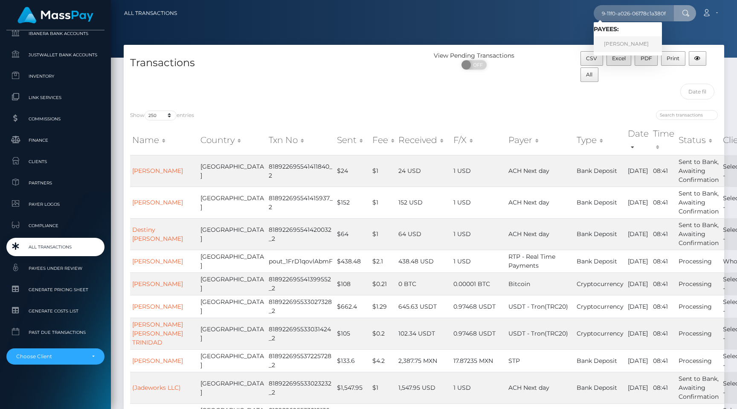
scroll to position [0, 0]
click at [629, 41] on link "VICTOR HERAS ESPINOSA" at bounding box center [628, 44] width 68 height 16
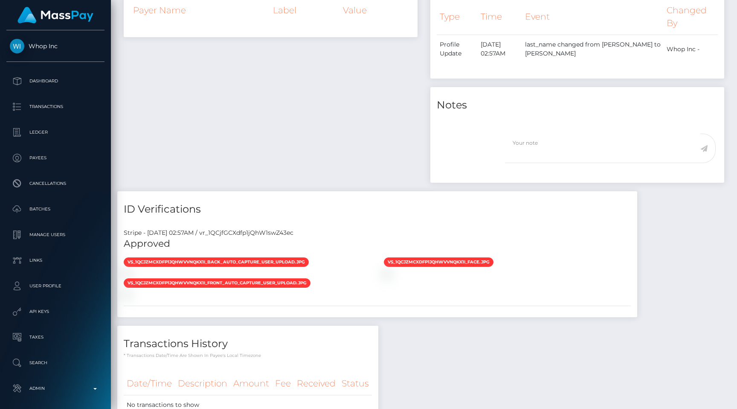
scroll to position [388, 0]
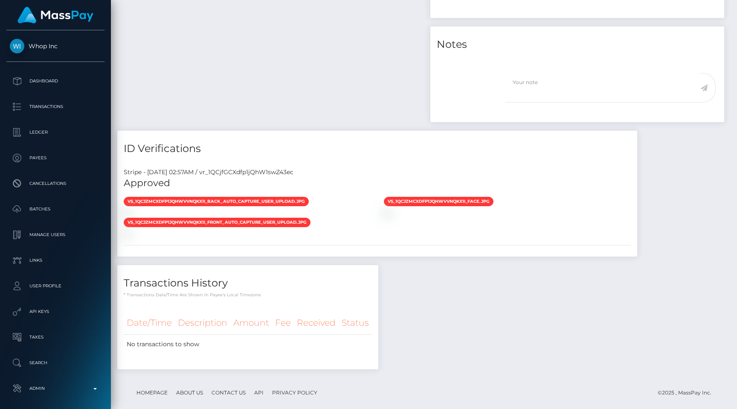
click at [278, 168] on div "Stripe - [DATE] 02:57AM / vr_1QCjfGCXdfp1jQhW1swZ43ec" at bounding box center [377, 172] width 520 height 9
copy div "vr_1QCjfGCXdfp1jQhW1swZ43ec"
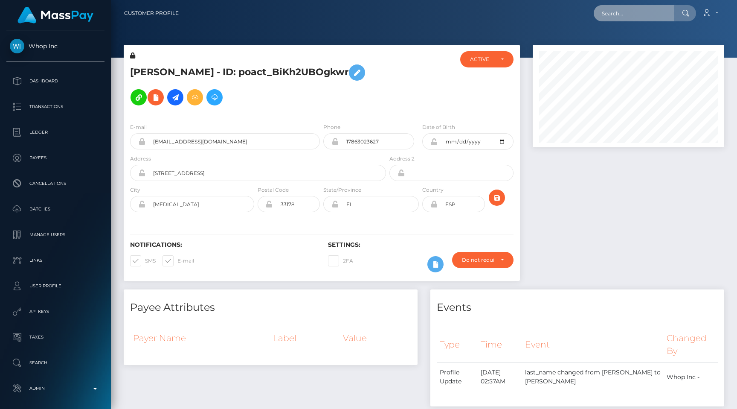
click at [627, 9] on input "text" at bounding box center [634, 13] width 80 height 16
paste input "72f13de9-6866-11f0-a026-06178c1a380f"
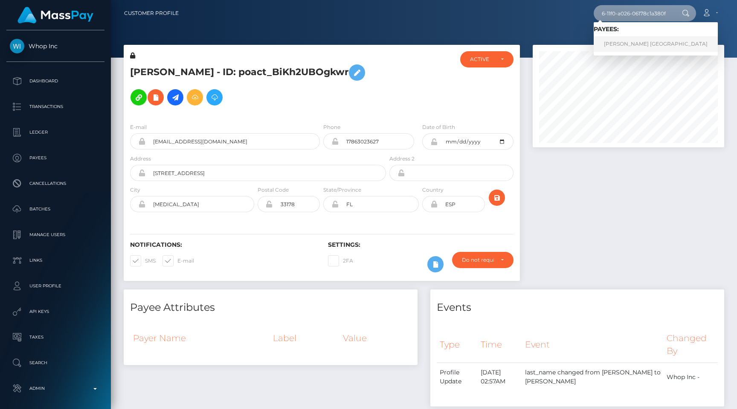
type input "72f13de9-6866-11f0-a026-06178c1a380f"
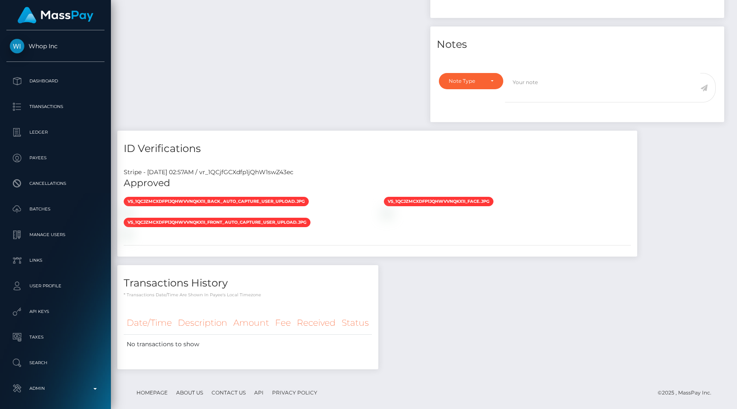
click at [286, 168] on div "Stripe - [DATE] 02:57AM / vr_1QCjfGCXdfp1jQhW1swZ43ec" at bounding box center [377, 172] width 520 height 9
copy div "vr_1QCjfGCXdfp1jQhW1swZ43ec"
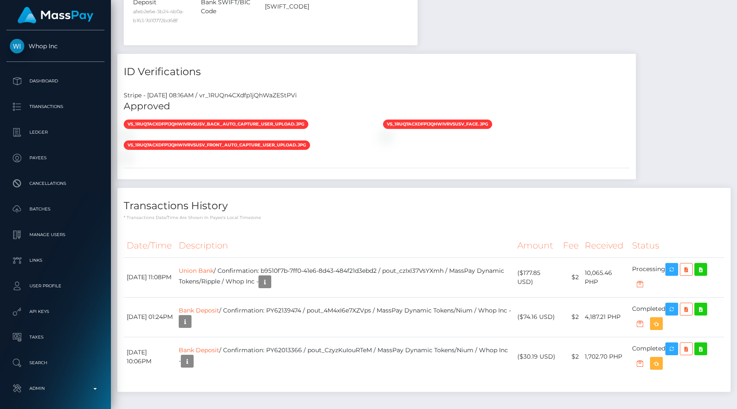
scroll to position [102, 192]
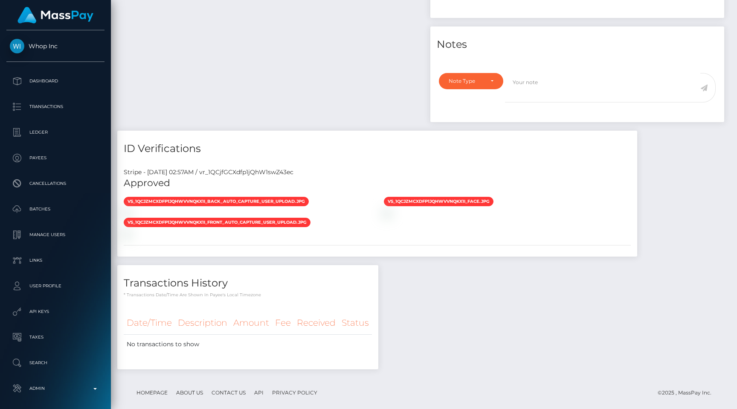
scroll to position [102, 192]
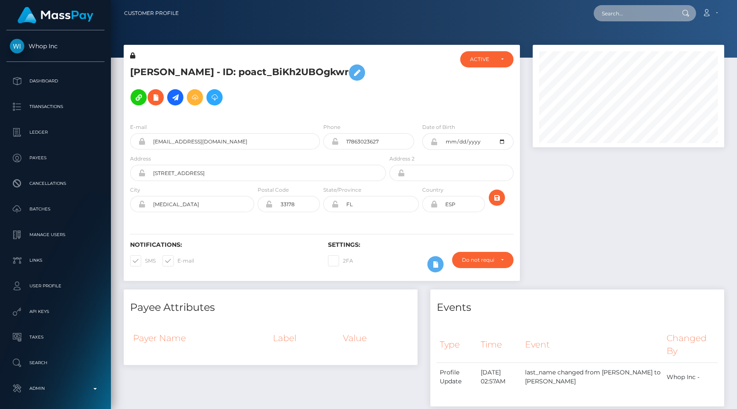
click at [623, 13] on input "text" at bounding box center [634, 13] width 80 height 16
paste input "554f13d9-6851-11f0-a026-06178c1a380f"
type input "554f13d9-6851-11f0-a026-06178c1a380f"
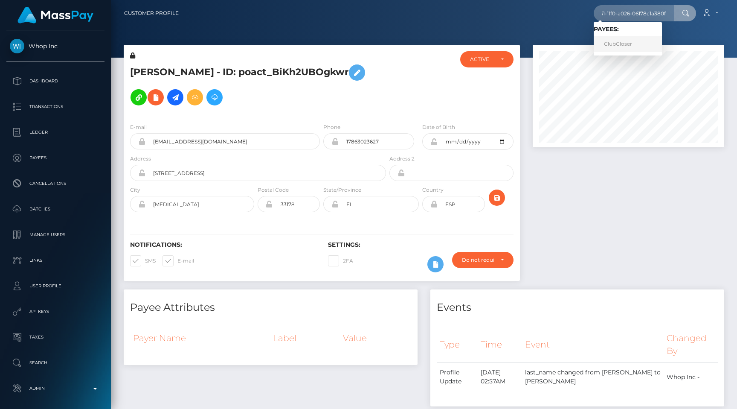
click at [632, 40] on link "ClubCloser" at bounding box center [628, 44] width 68 height 16
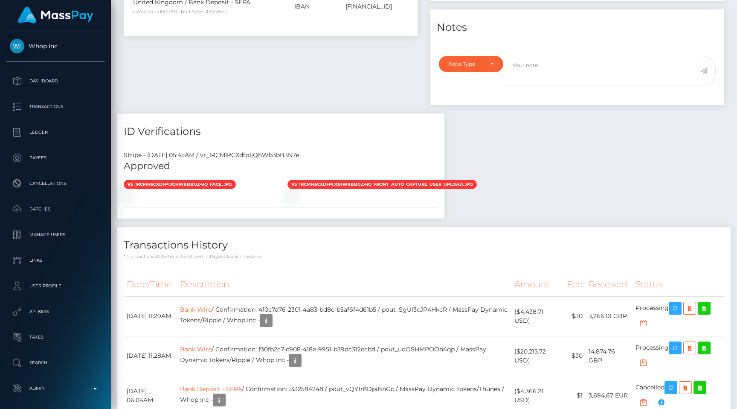
scroll to position [102, 192]
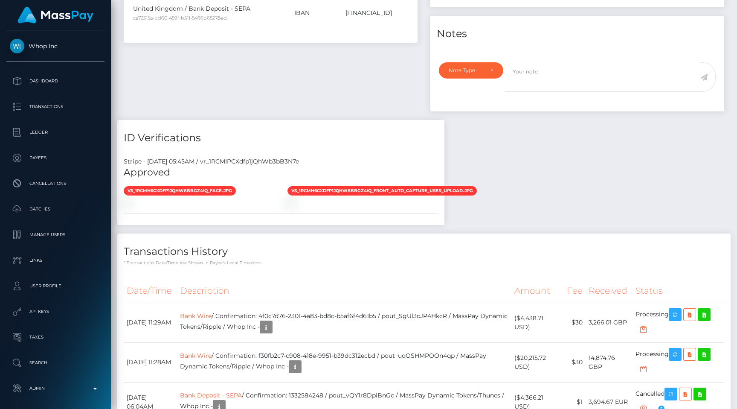
scroll to position [102, 192]
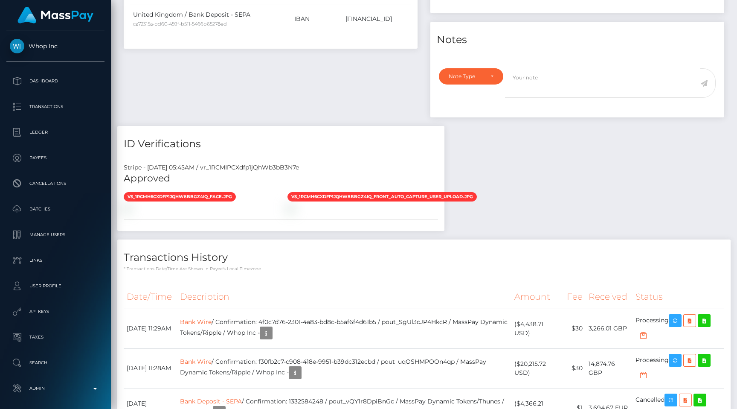
scroll to position [102, 192]
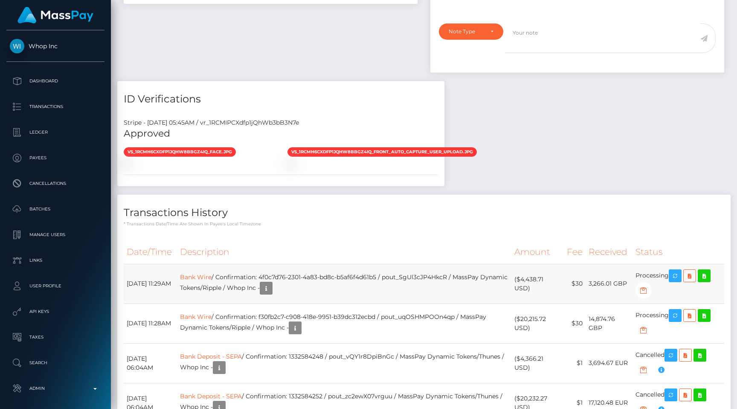
scroll to position [492, 0]
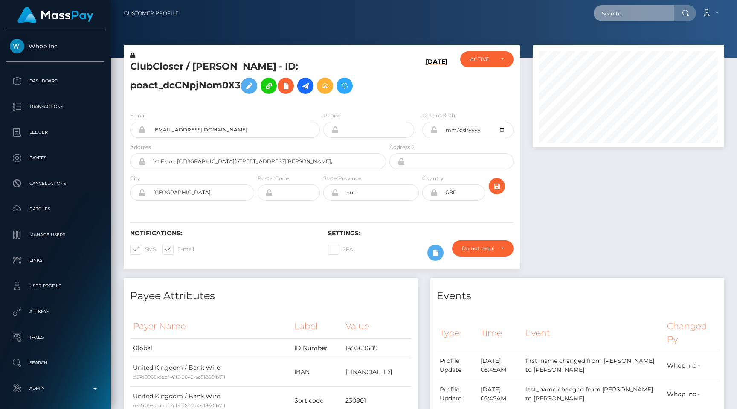
click at [617, 17] on input "text" at bounding box center [634, 13] width 80 height 16
paste input "90b18aff-684e-11f0-a026-06178c1a380f"
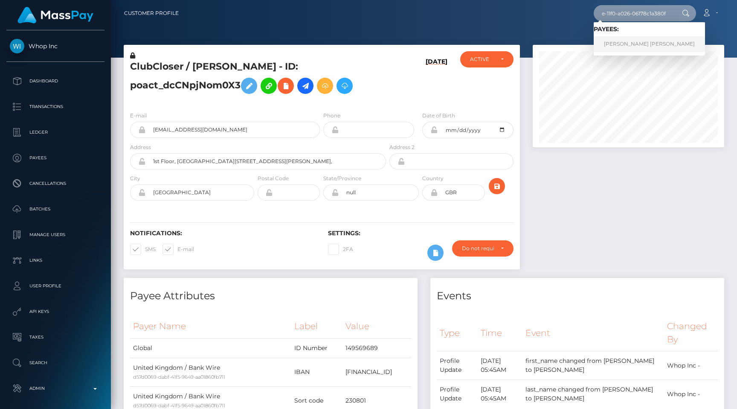
type input "90b18aff-684e-11f0-a026-06178c1a380f"
click at [632, 44] on link "LIM JUN FENG" at bounding box center [649, 44] width 111 height 16
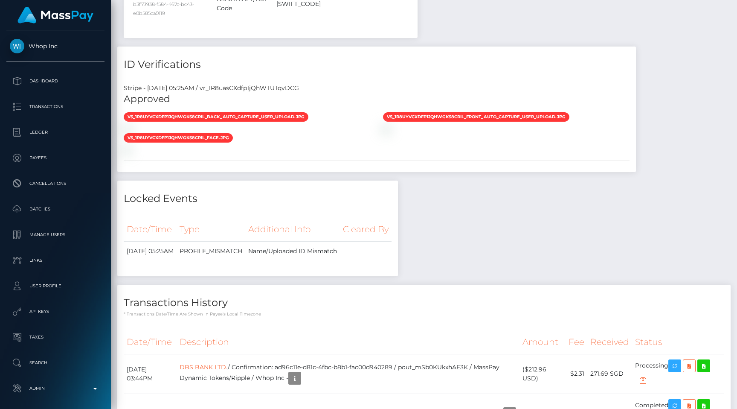
scroll to position [102, 192]
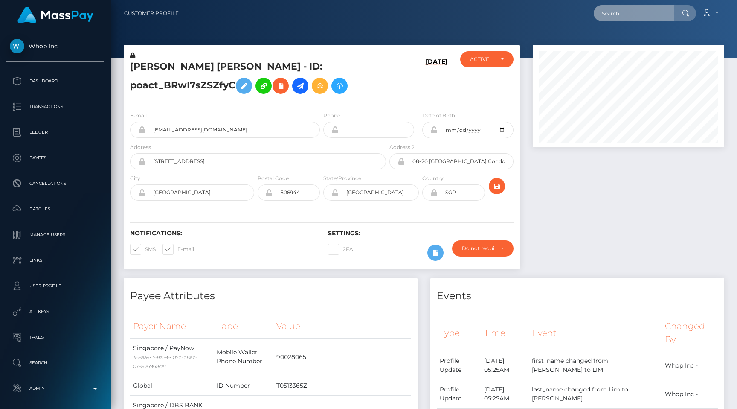
click at [625, 9] on input "text" at bounding box center [634, 13] width 80 height 16
paste input "554f13d9-6851-11f0-a026-06178c1a380f"
type input "554f13d9-6851-11f0-a026-06178c1a380f"
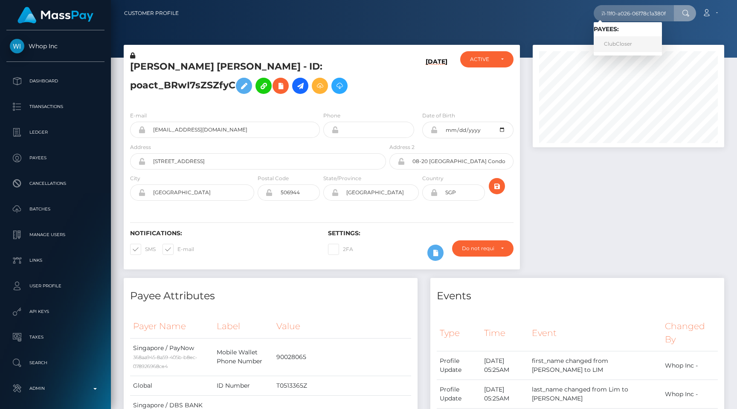
click at [642, 47] on link "ClubCloser" at bounding box center [628, 44] width 68 height 16
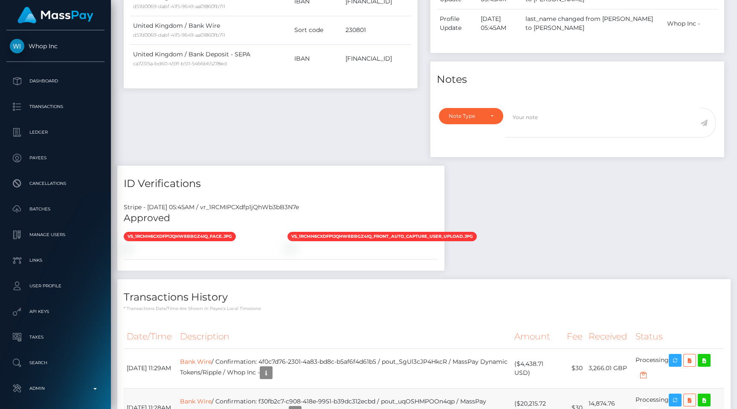
scroll to position [102, 192]
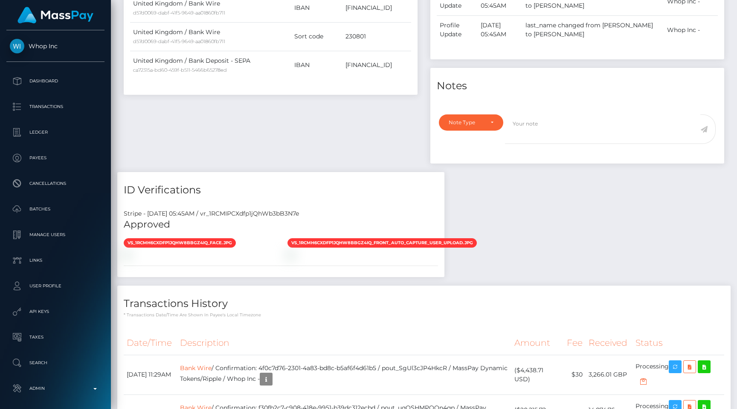
scroll to position [102, 192]
click at [270, 210] on div "Stripe - [DATE] 05:45AM / vr_1RCMIPCXdfp1jQhWb3bB3N7e" at bounding box center [280, 213] width 327 height 9
copy div "vr_1RCMIPCXdfp1jQhWb3bB3N7e"
click at [227, 142] on div "Payee Attributes Payer Name Label Value Global" at bounding box center [270, 43] width 307 height 258
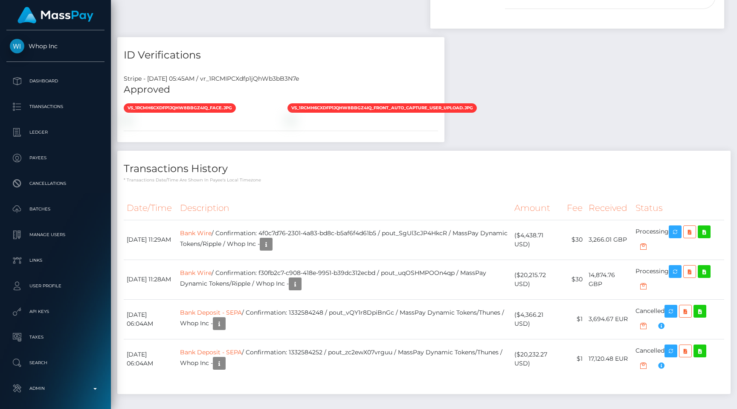
scroll to position [102, 192]
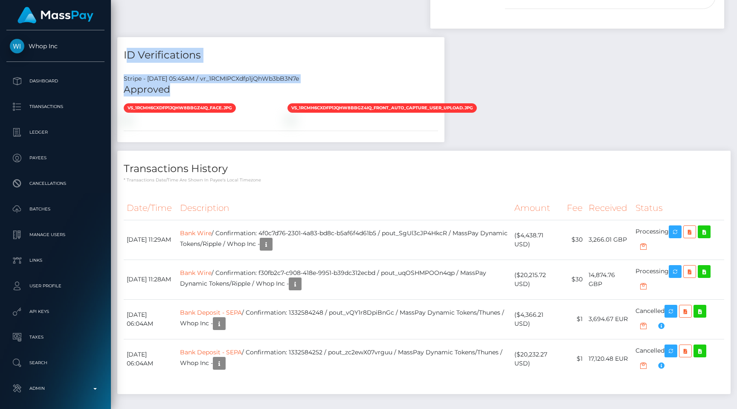
drag, startPoint x: 123, startPoint y: 58, endPoint x: 196, endPoint y: 90, distance: 79.5
click at [196, 90] on div "ID Verifications Stripe - July 24, 2025 05:45AM / vr_1RCMIPCXdfp1jQhWb3bB3N7e A…" at bounding box center [280, 89] width 327 height 105
click at [196, 91] on h5 "Approved" at bounding box center [281, 89] width 315 height 13
drag, startPoint x: 196, startPoint y: 91, endPoint x: 124, endPoint y: 52, distance: 82.1
click at [124, 52] on div "ID Verifications Stripe - July 24, 2025 05:45AM / vr_1RCMIPCXdfp1jQhWb3bB3N7e A…" at bounding box center [280, 89] width 327 height 105
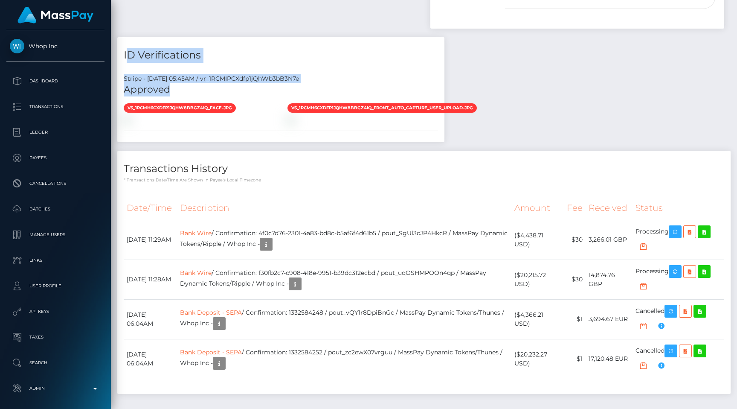
click at [124, 52] on h4 "ID Verifications" at bounding box center [281, 55] width 315 height 15
drag, startPoint x: 123, startPoint y: 52, endPoint x: 178, endPoint y: 88, distance: 66.2
click at [178, 88] on div "ID Verifications Stripe - July 24, 2025 05:45AM / vr_1RCMIPCXdfp1jQhWb3bB3N7e A…" at bounding box center [280, 89] width 327 height 105
click at [178, 88] on h5 "Approved" at bounding box center [281, 89] width 315 height 13
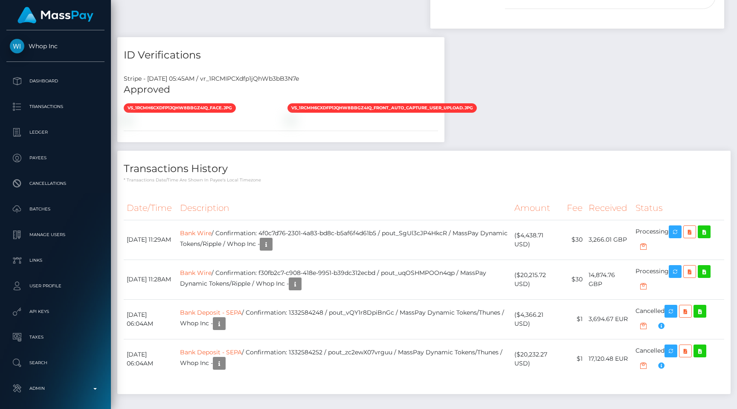
click at [583, 96] on div "Payee Attributes Payer Name Label Value Global" at bounding box center [424, 91] width 614 height 624
click at [485, 190] on div "Date/Time Description Amount Fee Received Status Bank Wire Bank Wire" at bounding box center [424, 292] width 614 height 204
click at [325, 170] on h4 "Transactions History" at bounding box center [424, 168] width 601 height 15
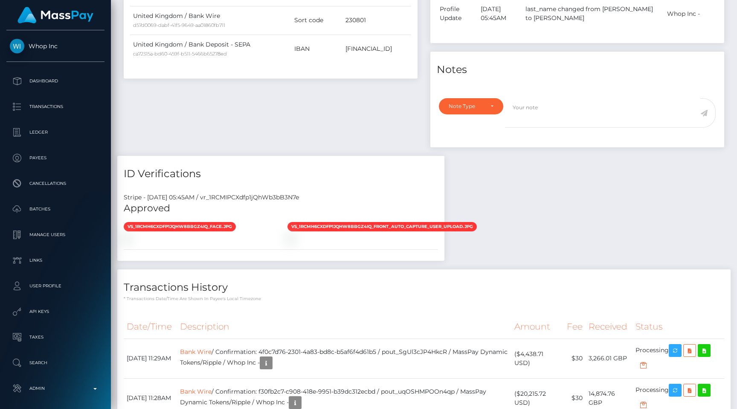
scroll to position [325, 0]
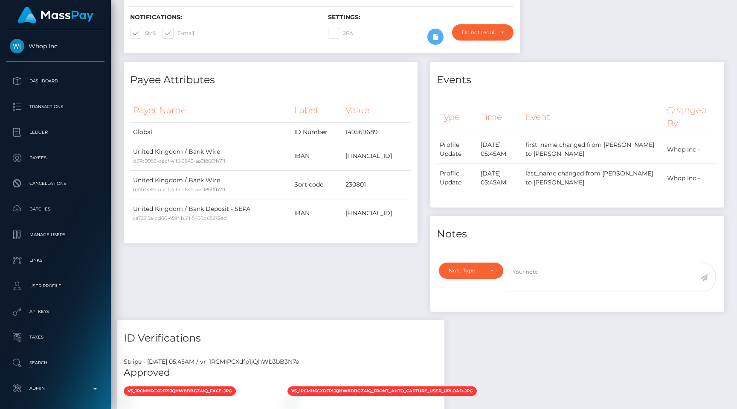
scroll to position [153, 0]
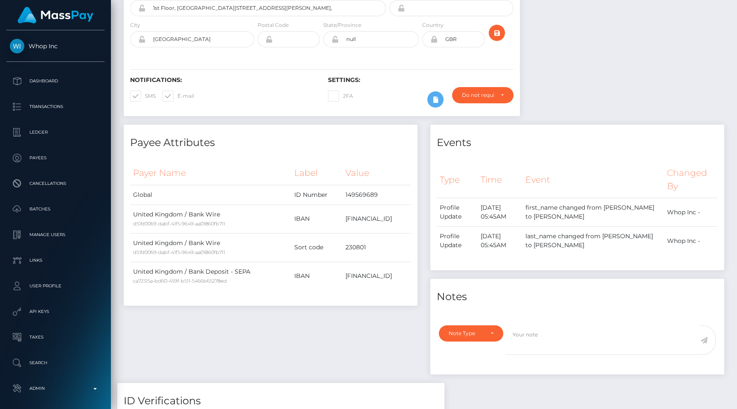
click at [425, 201] on div "Events Type Time Event Changed By" at bounding box center [577, 254] width 307 height 258
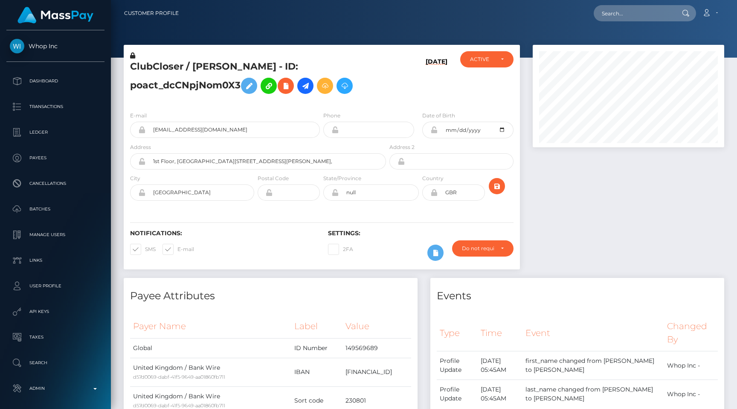
drag, startPoint x: 131, startPoint y: 65, endPoint x: 241, endPoint y: 92, distance: 113.0
click at [241, 92] on h5 "ClubCloser / [PERSON_NAME] - ID: poact_dcCNpjNom0X3" at bounding box center [255, 79] width 251 height 38
drag, startPoint x: 241, startPoint y: 92, endPoint x: 132, endPoint y: 66, distance: 112.3
click at [131, 66] on h5 "ClubCloser / [PERSON_NAME] - ID: poact_dcCNpjNom0X3" at bounding box center [255, 79] width 251 height 38
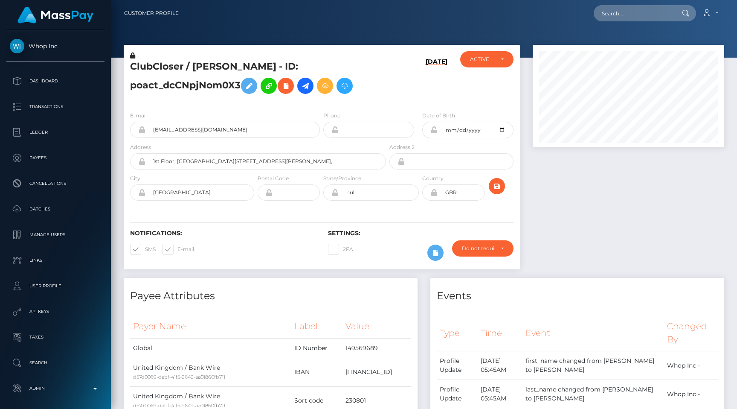
click at [132, 66] on h5 "ClubCloser / [PERSON_NAME] - ID: poact_dcCNpjNom0X3" at bounding box center [255, 79] width 251 height 38
drag, startPoint x: 132, startPoint y: 66, endPoint x: 237, endPoint y: 82, distance: 106.2
click at [238, 82] on h5 "ClubCloser / [PERSON_NAME] - ID: poact_dcCNpjNom0X3" at bounding box center [255, 79] width 251 height 38
click at [237, 82] on h5 "ClubCloser / [PERSON_NAME] - ID: poact_dcCNpjNom0X3" at bounding box center [255, 79] width 251 height 38
